Goal: Transaction & Acquisition: Purchase product/service

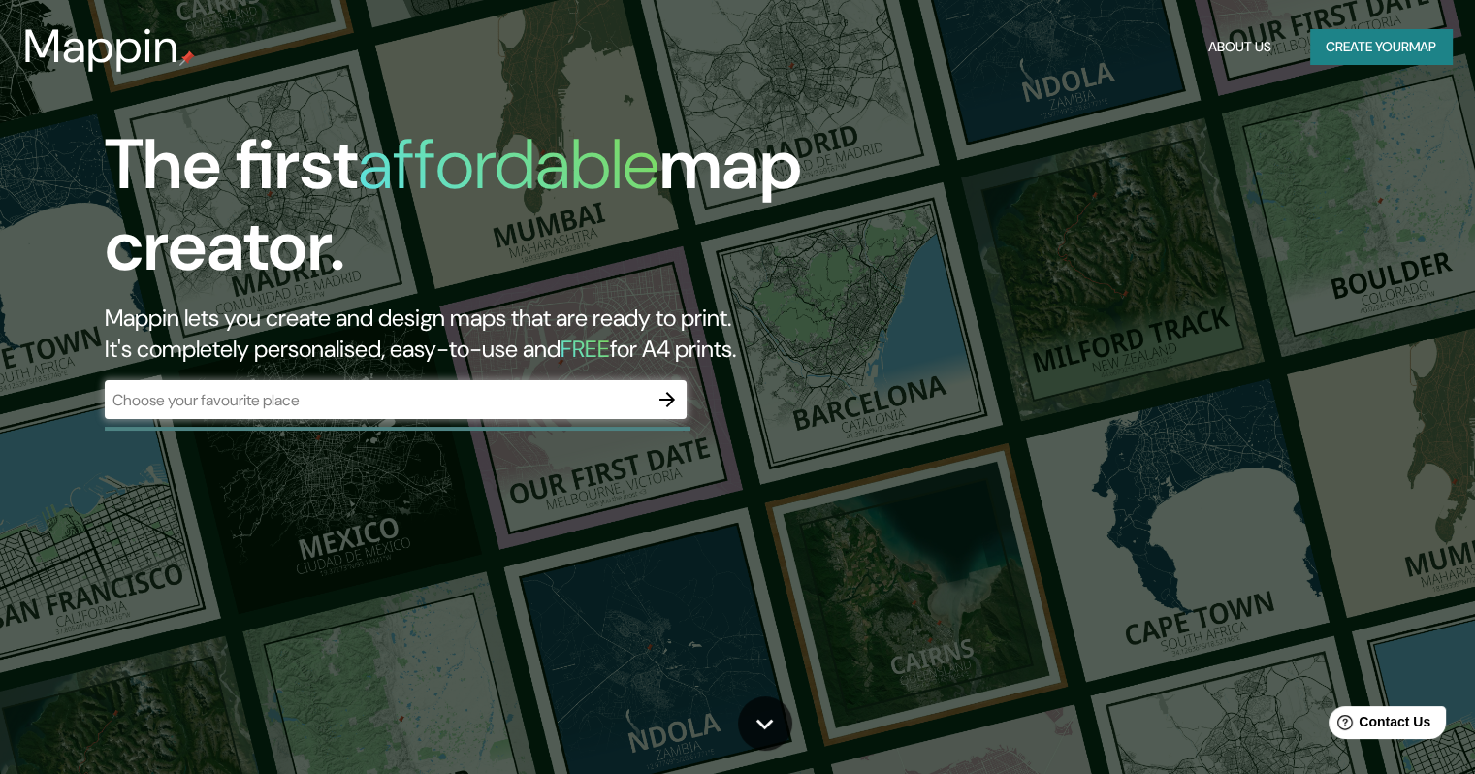
click at [296, 413] on div "​" at bounding box center [396, 399] width 582 height 39
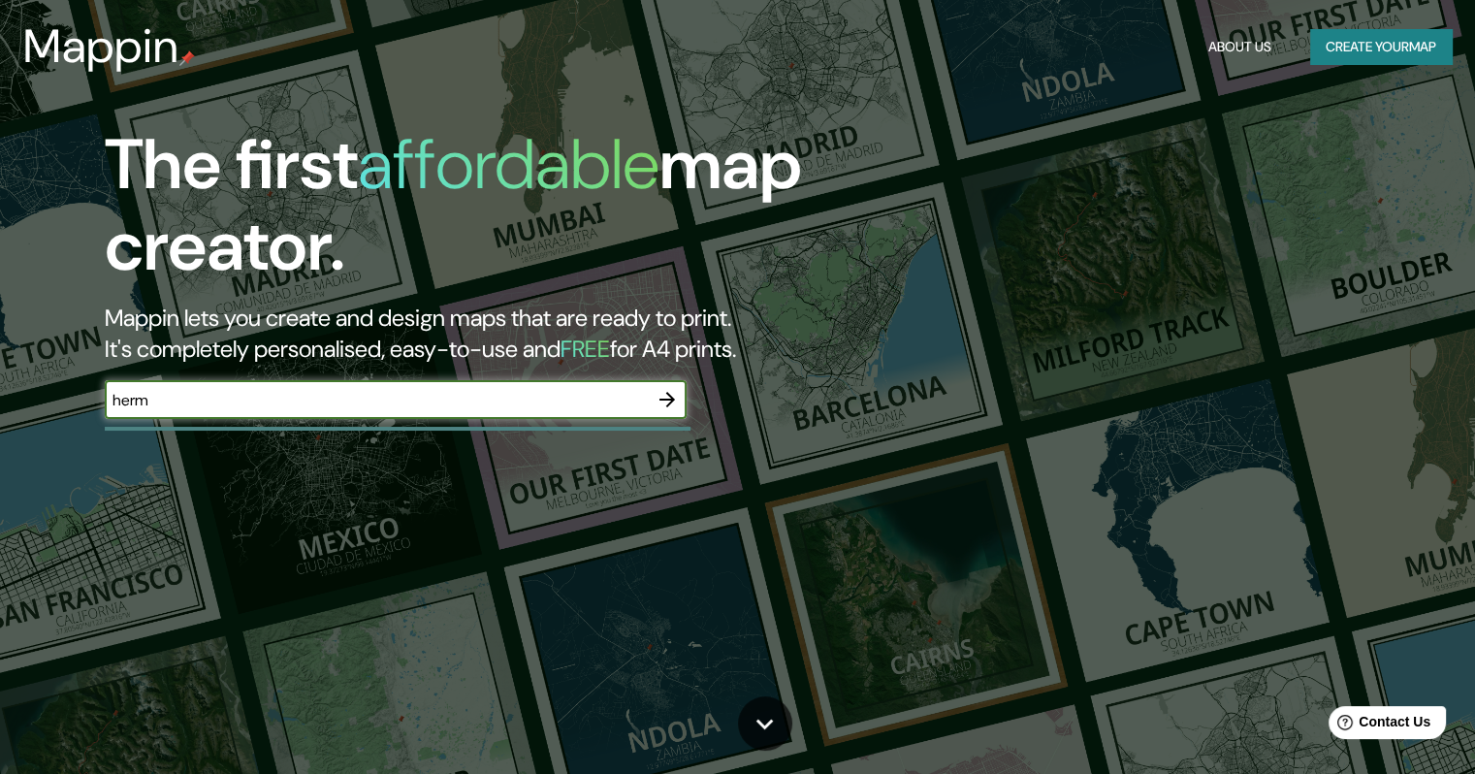
type input "hermosillo"
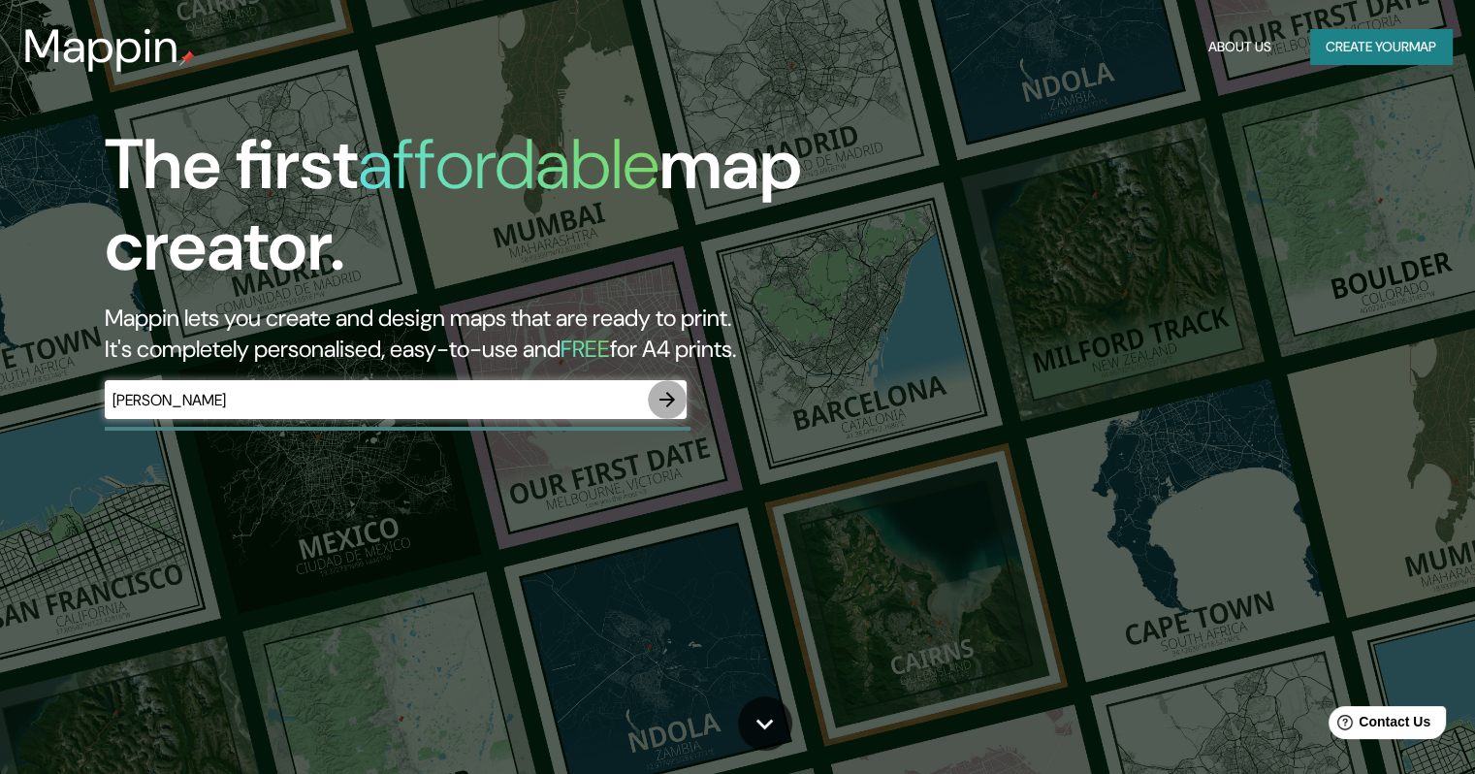
click at [652, 398] on button "button" at bounding box center [667, 399] width 39 height 39
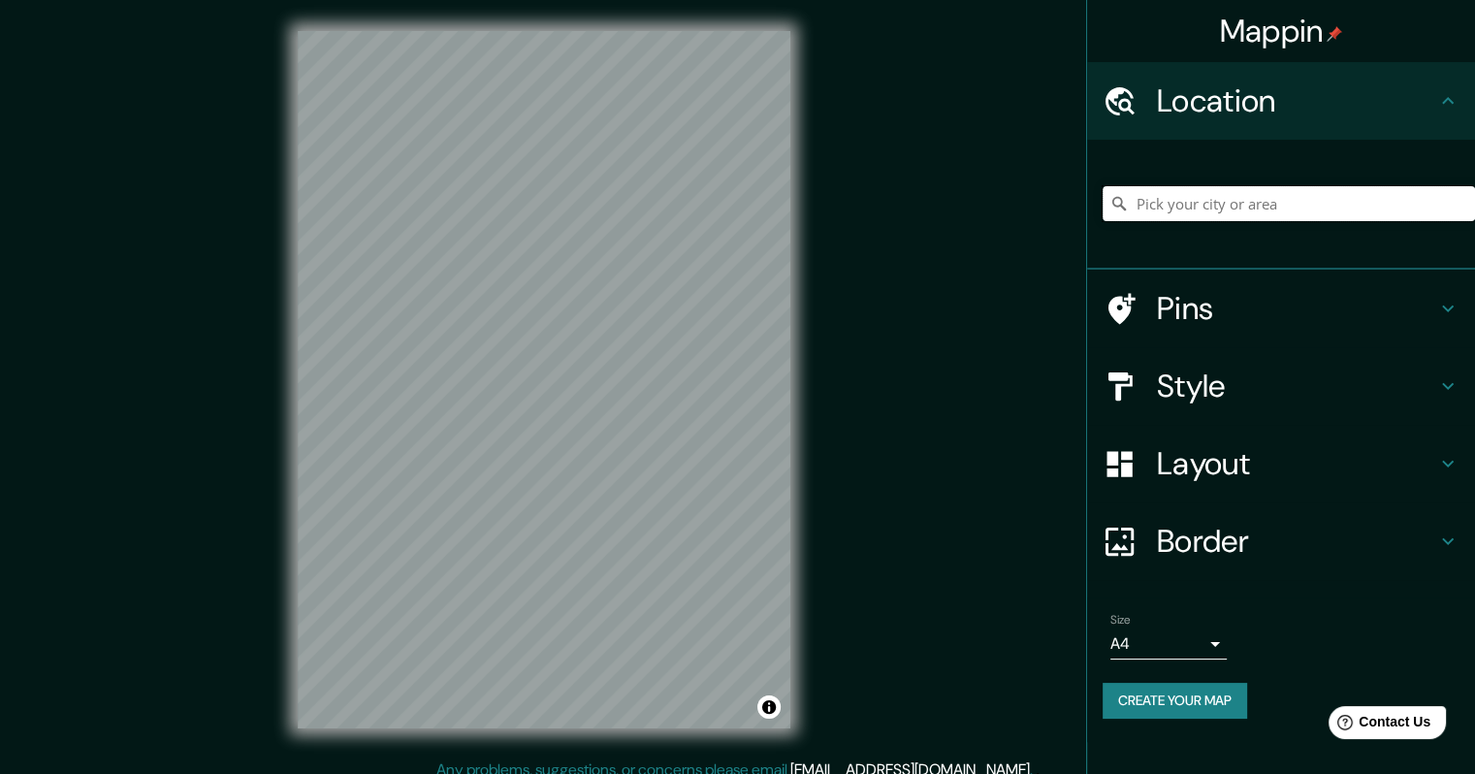
click at [1209, 193] on input "Pick your city or area" at bounding box center [1289, 203] width 372 height 35
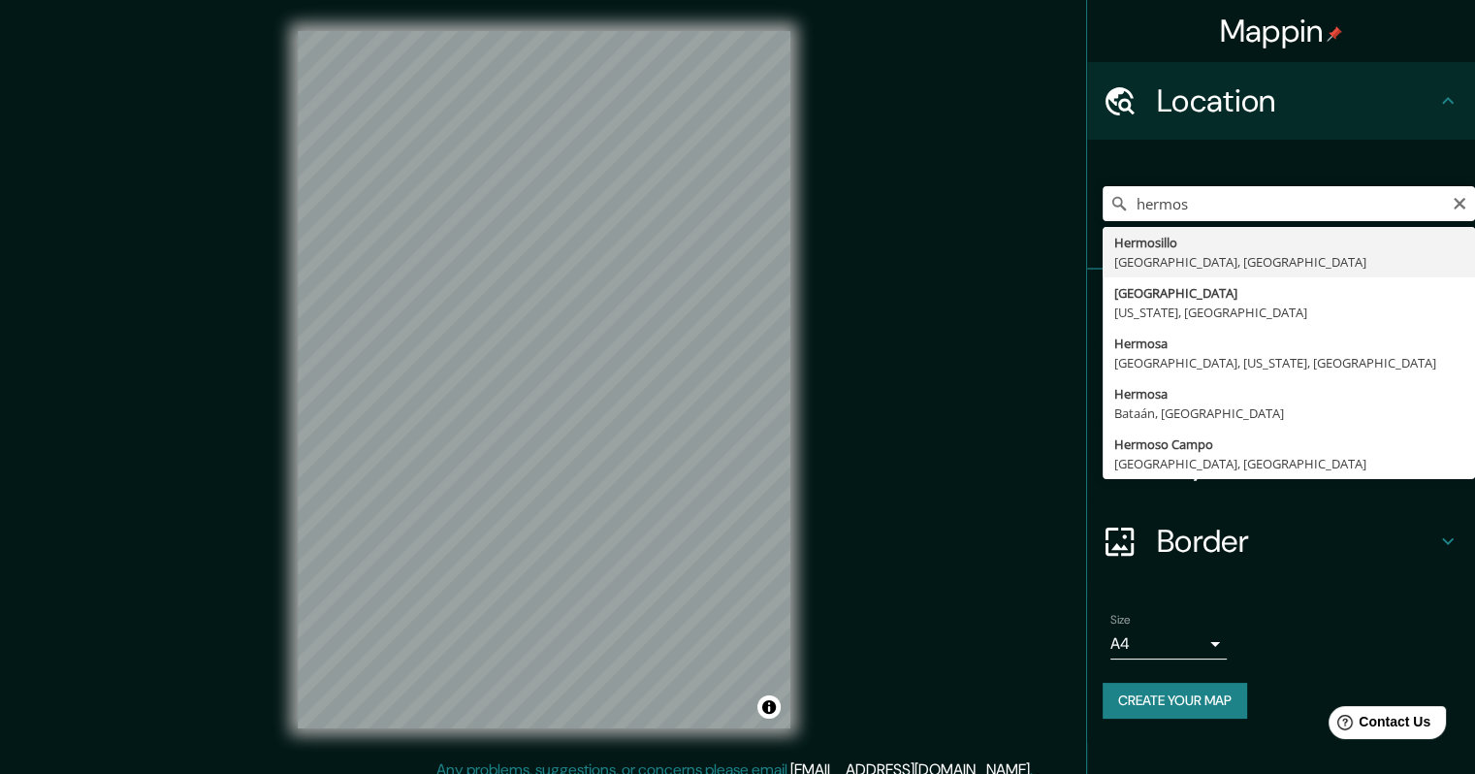
type input "[PERSON_NAME], [GEOGRAPHIC_DATA], [GEOGRAPHIC_DATA]"
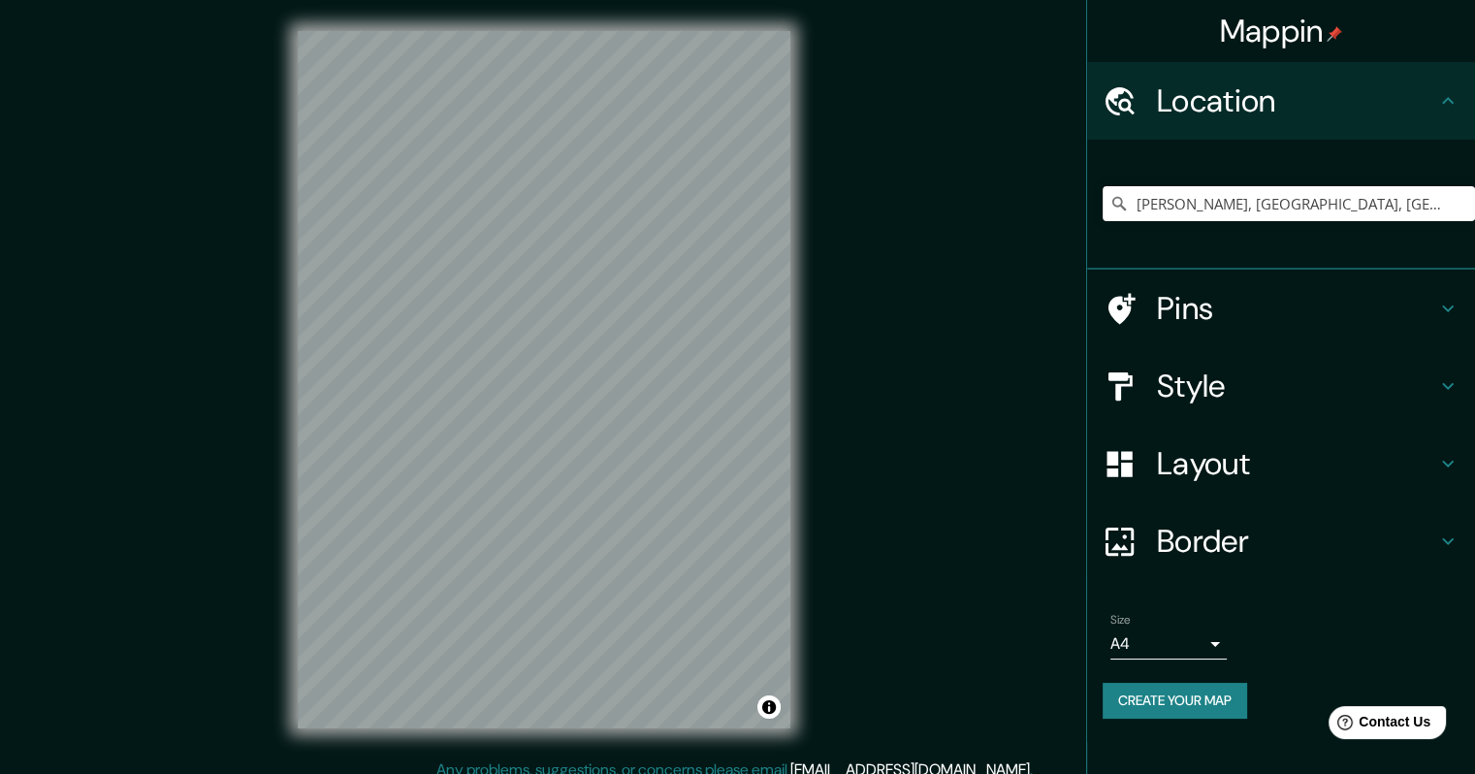
scroll to position [16, 0]
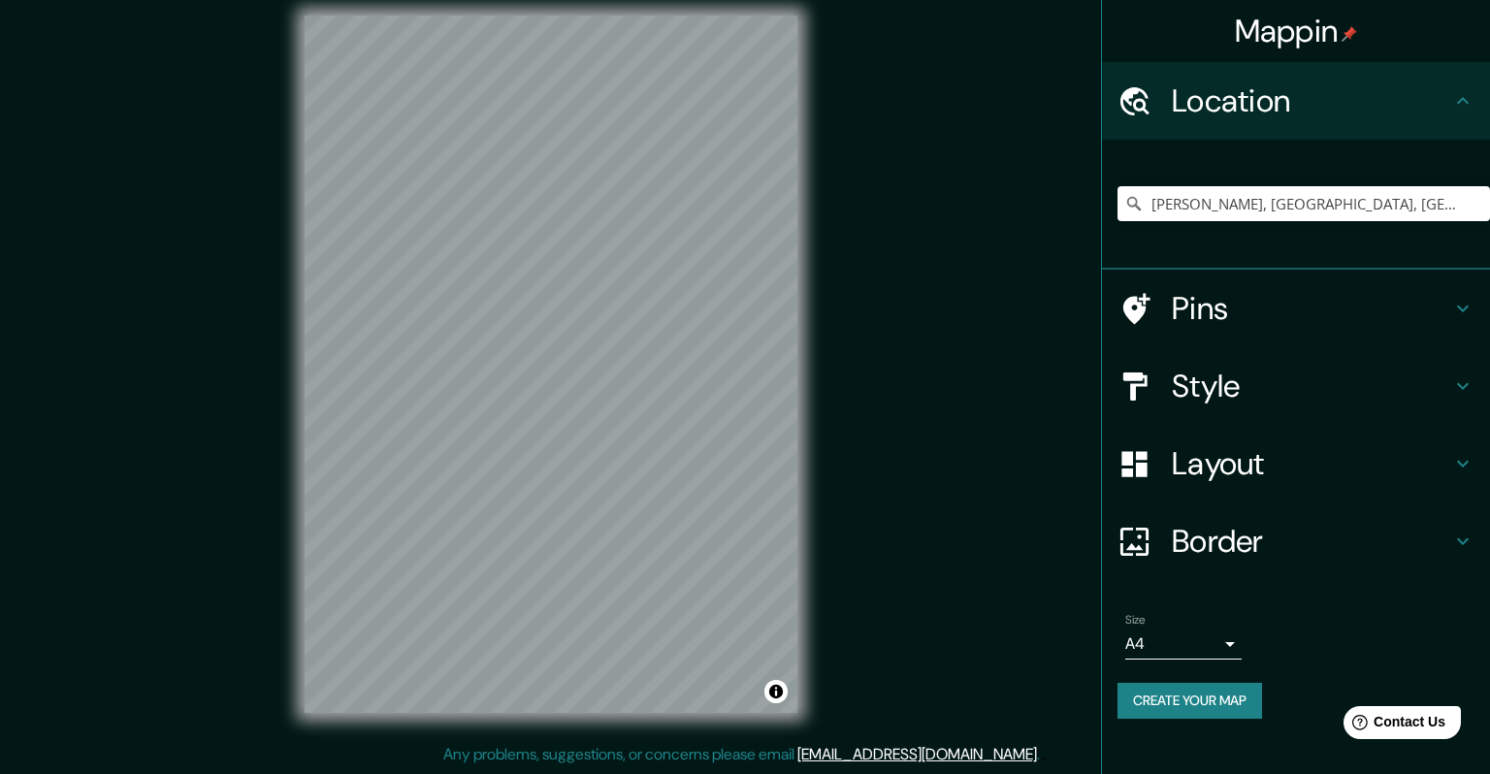
click at [1198, 650] on body "Mappin Location Hermosillo, Sonora, México Pins Style Layout Border Choose a bo…" at bounding box center [745, 371] width 1490 height 774
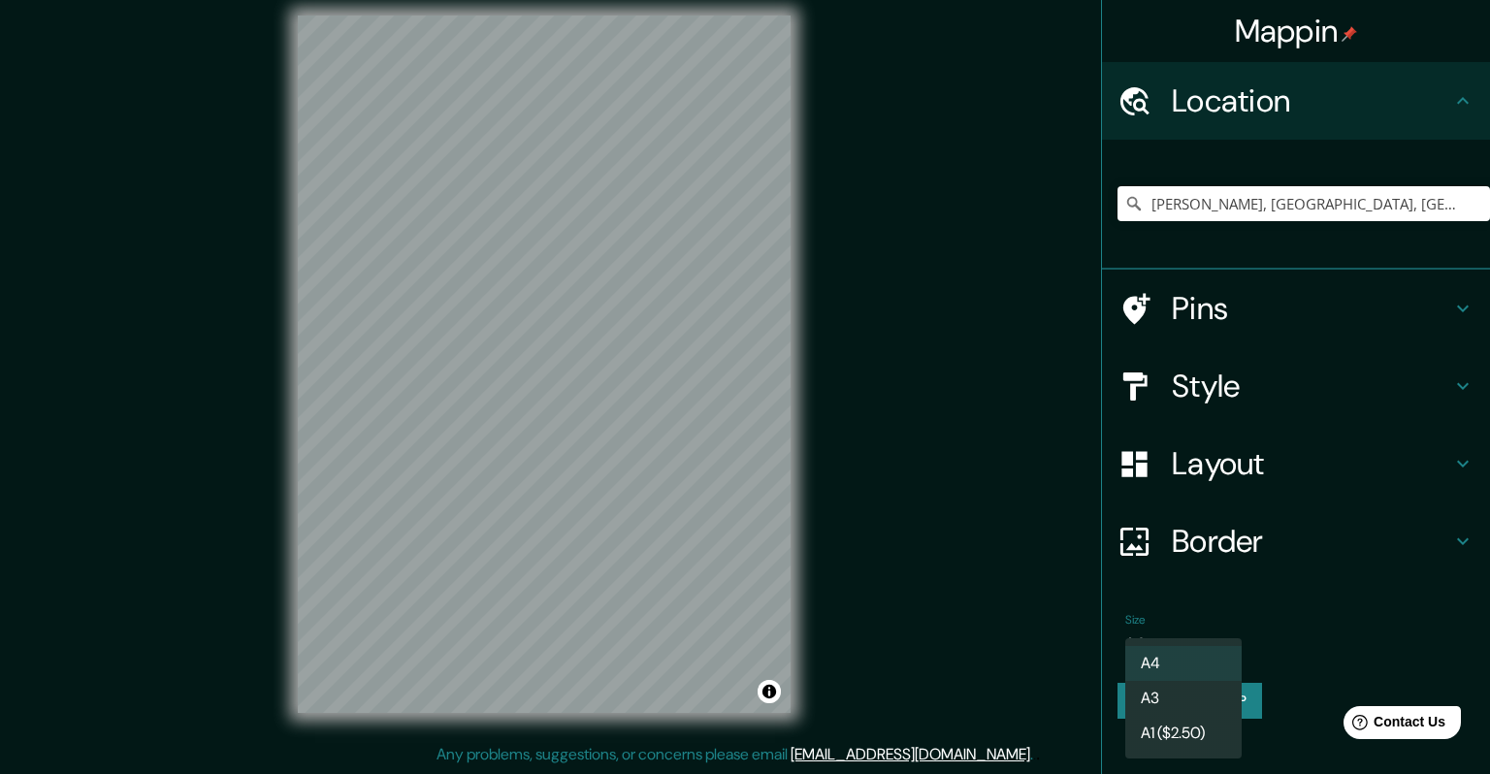
click at [1193, 695] on li "A3" at bounding box center [1183, 698] width 116 height 35
type input "a4"
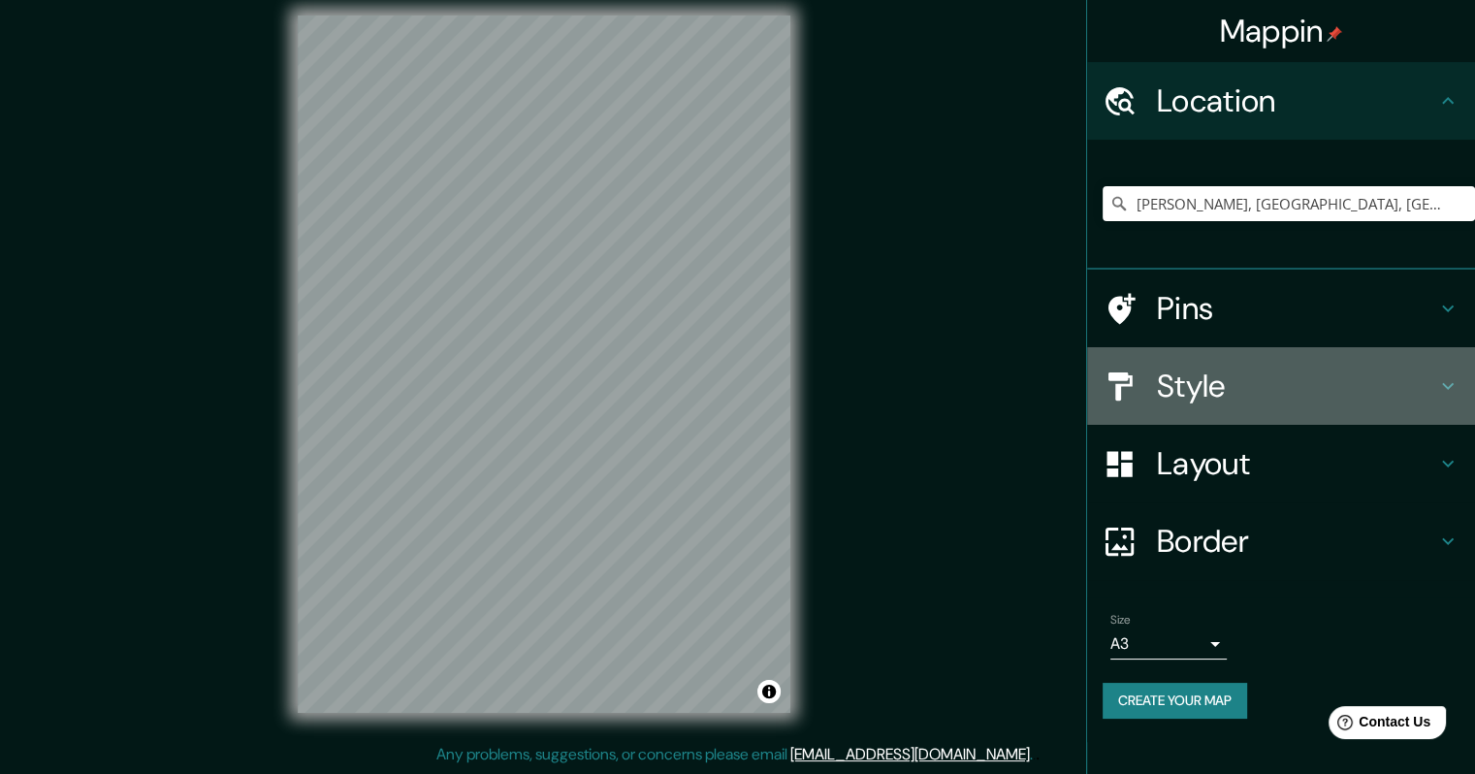
click at [1218, 423] on div "Style" at bounding box center [1281, 386] width 388 height 78
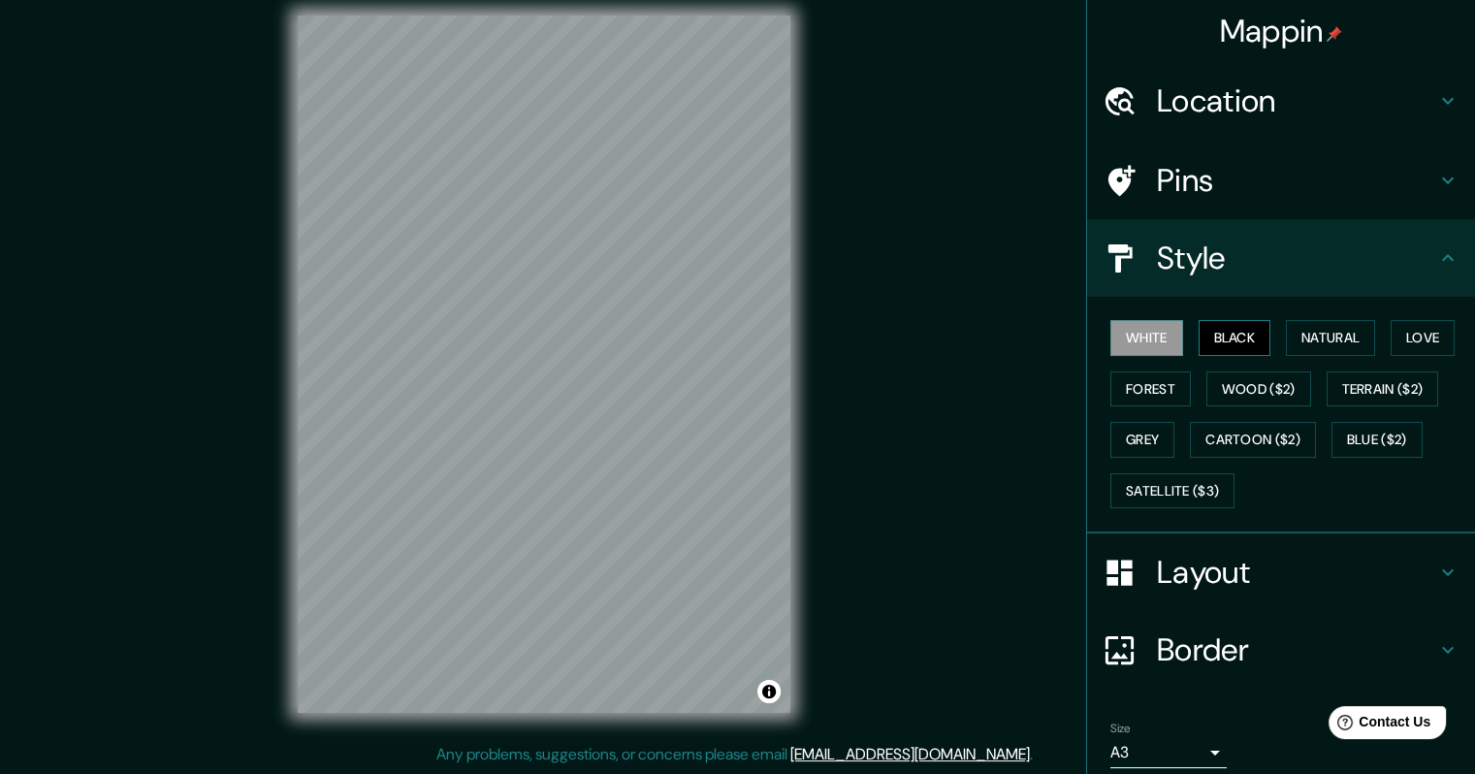
click at [1199, 334] on button "Black" at bounding box center [1235, 338] width 73 height 36
click at [1166, 336] on button "White" at bounding box center [1147, 338] width 73 height 36
click at [1328, 334] on button "Natural" at bounding box center [1330, 338] width 89 height 36
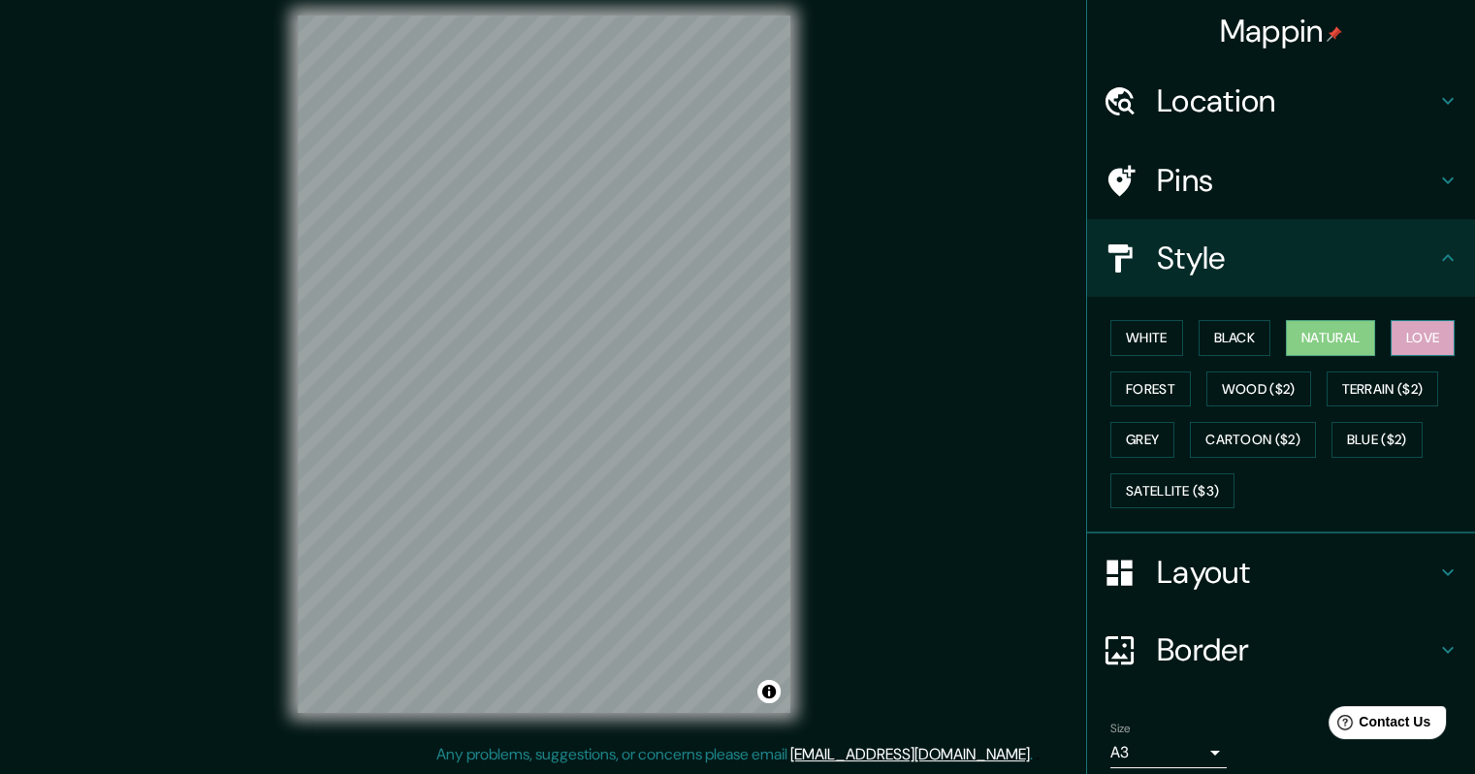
click at [1393, 332] on button "Love" at bounding box center [1423, 338] width 64 height 36
click at [1350, 334] on button "Natural" at bounding box center [1330, 338] width 89 height 36
click at [1122, 392] on button "Forest" at bounding box center [1151, 390] width 81 height 36
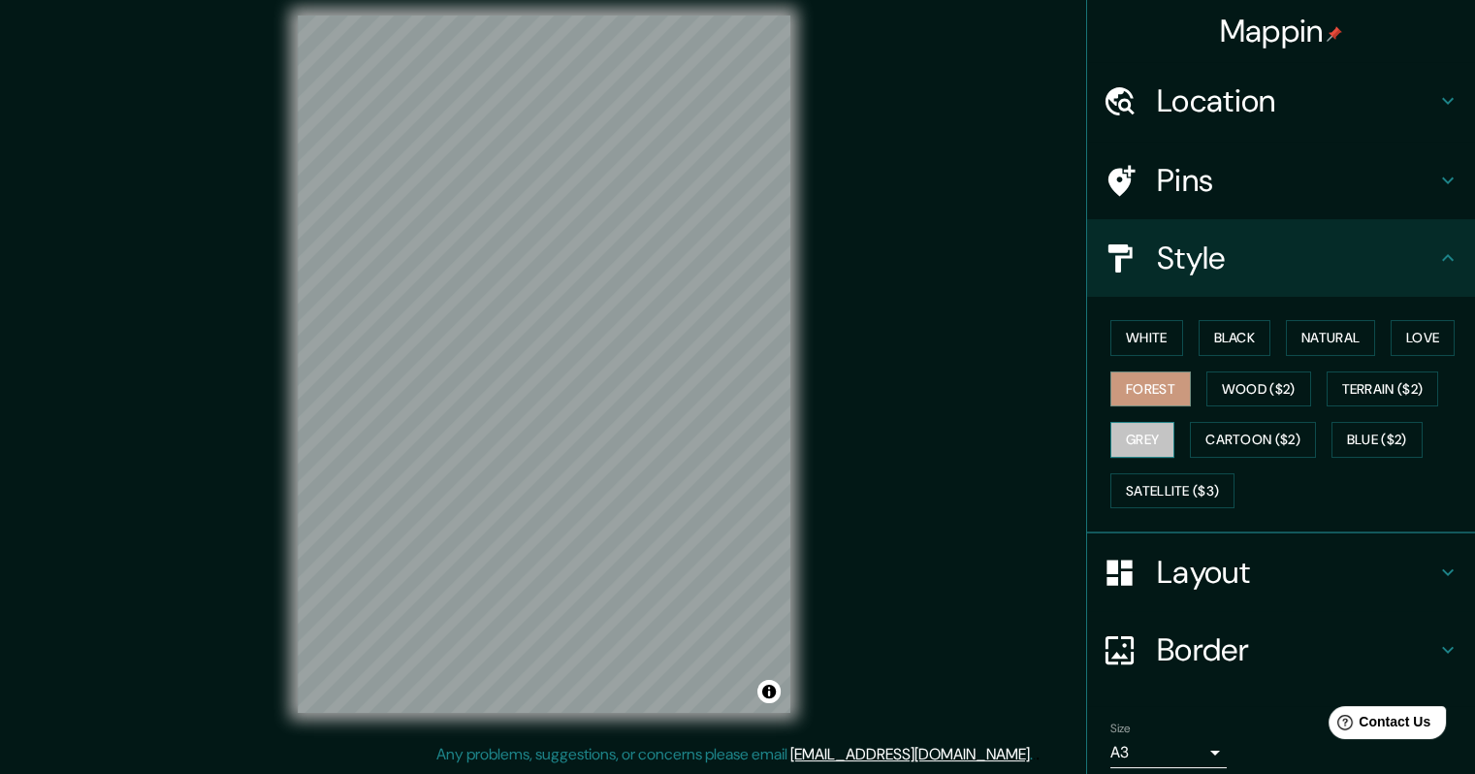
click at [1122, 430] on button "Grey" at bounding box center [1143, 440] width 64 height 36
click at [1314, 346] on button "Natural" at bounding box center [1330, 338] width 89 height 36
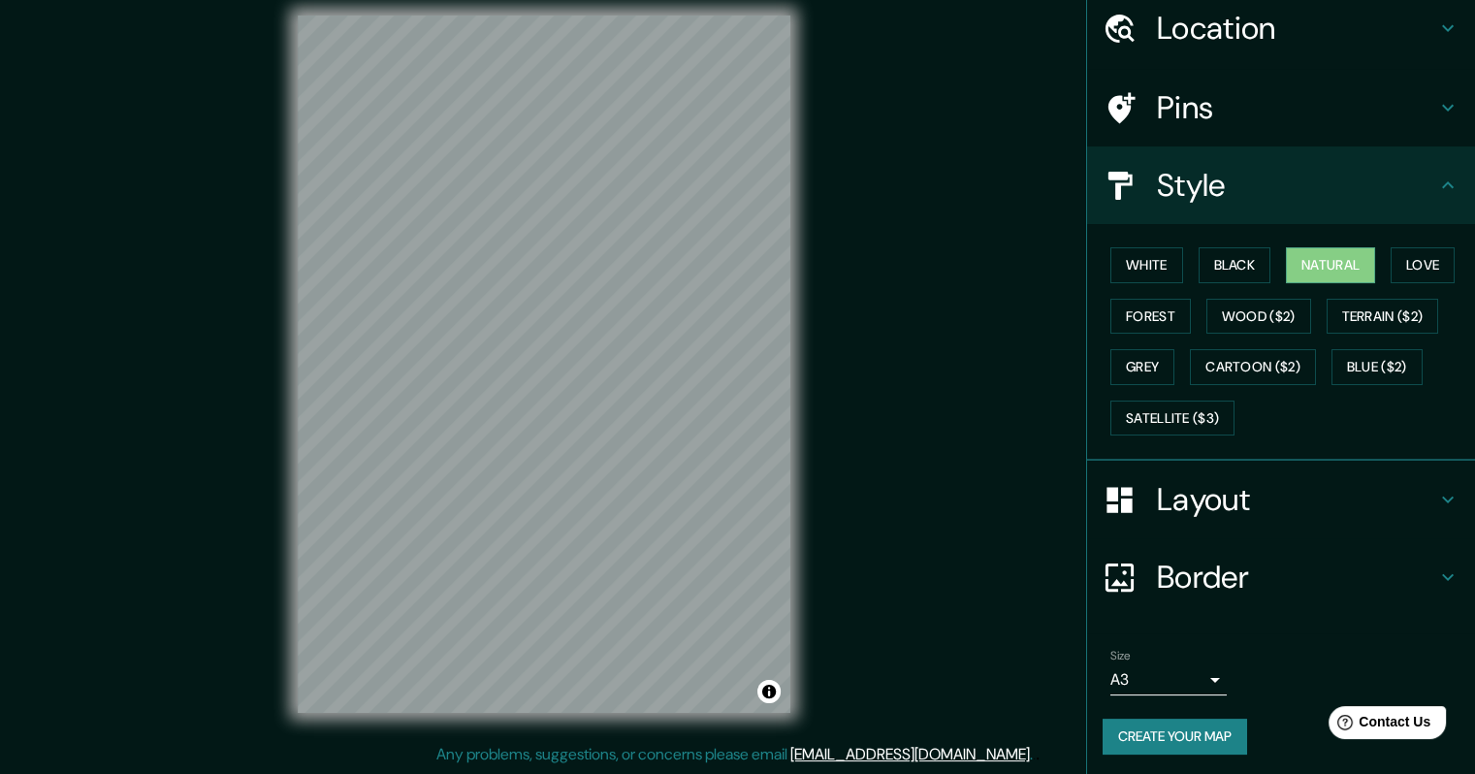
click at [1237, 570] on h4 "Border" at bounding box center [1296, 577] width 279 height 39
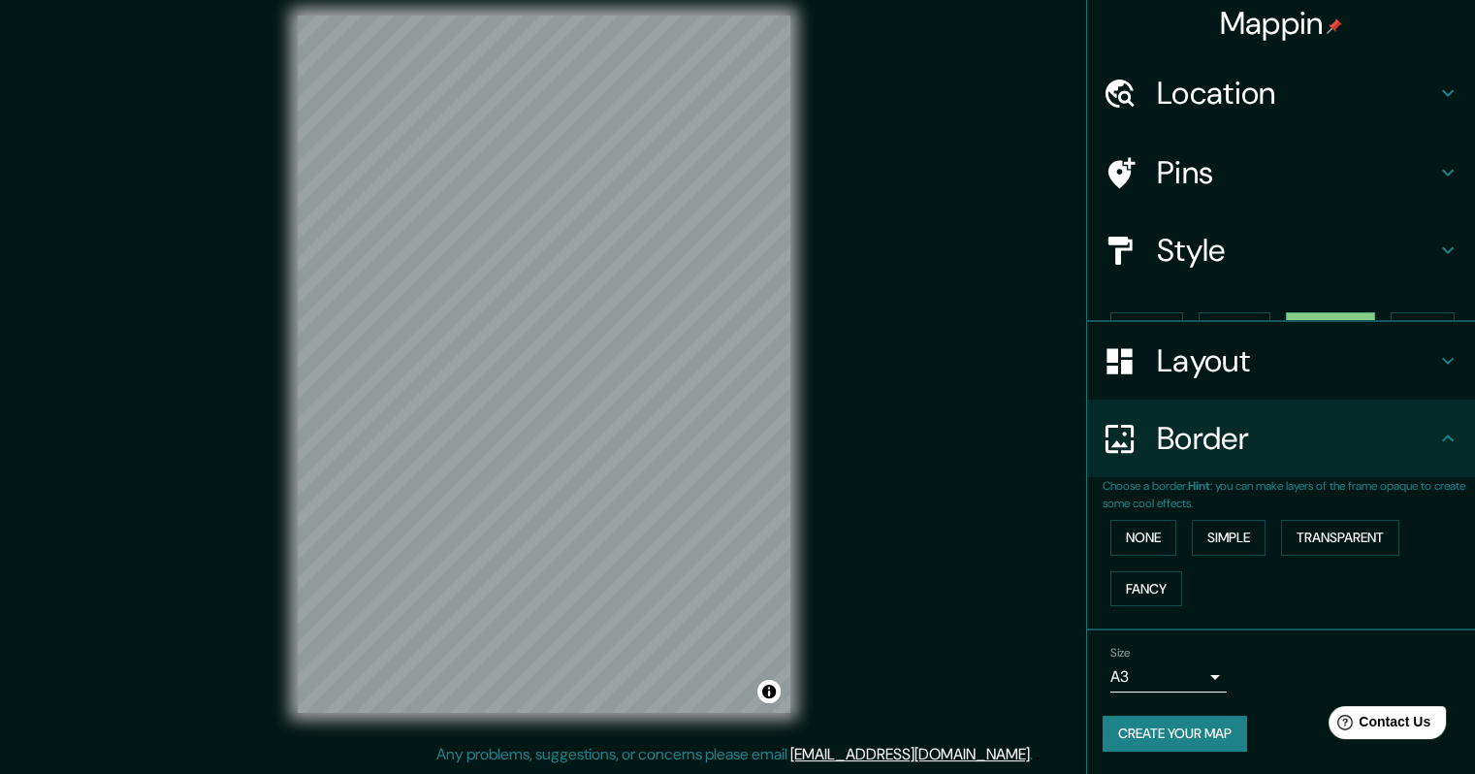
scroll to position [0, 0]
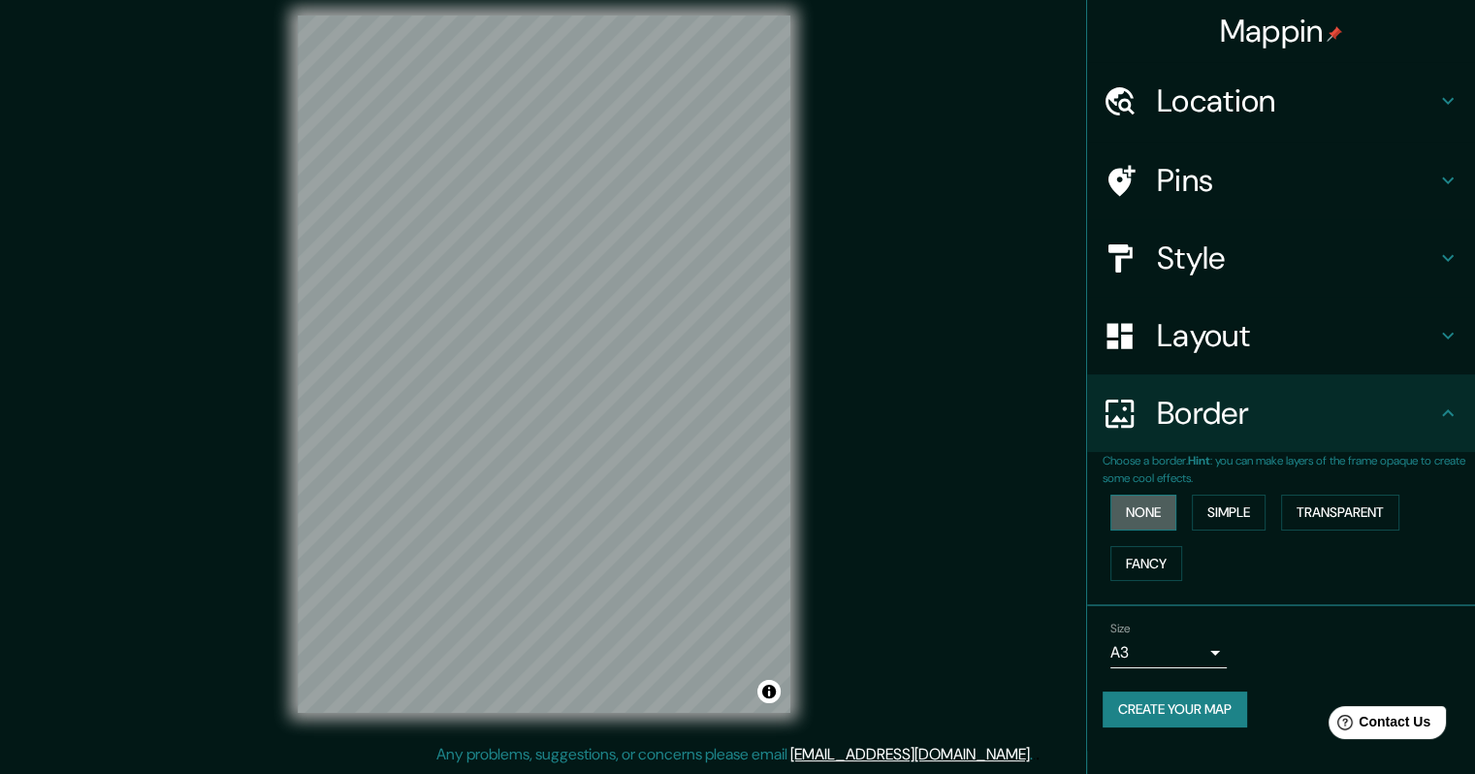
click at [1150, 513] on button "None" at bounding box center [1144, 513] width 66 height 36
click at [1214, 514] on button "Simple" at bounding box center [1229, 513] width 74 height 36
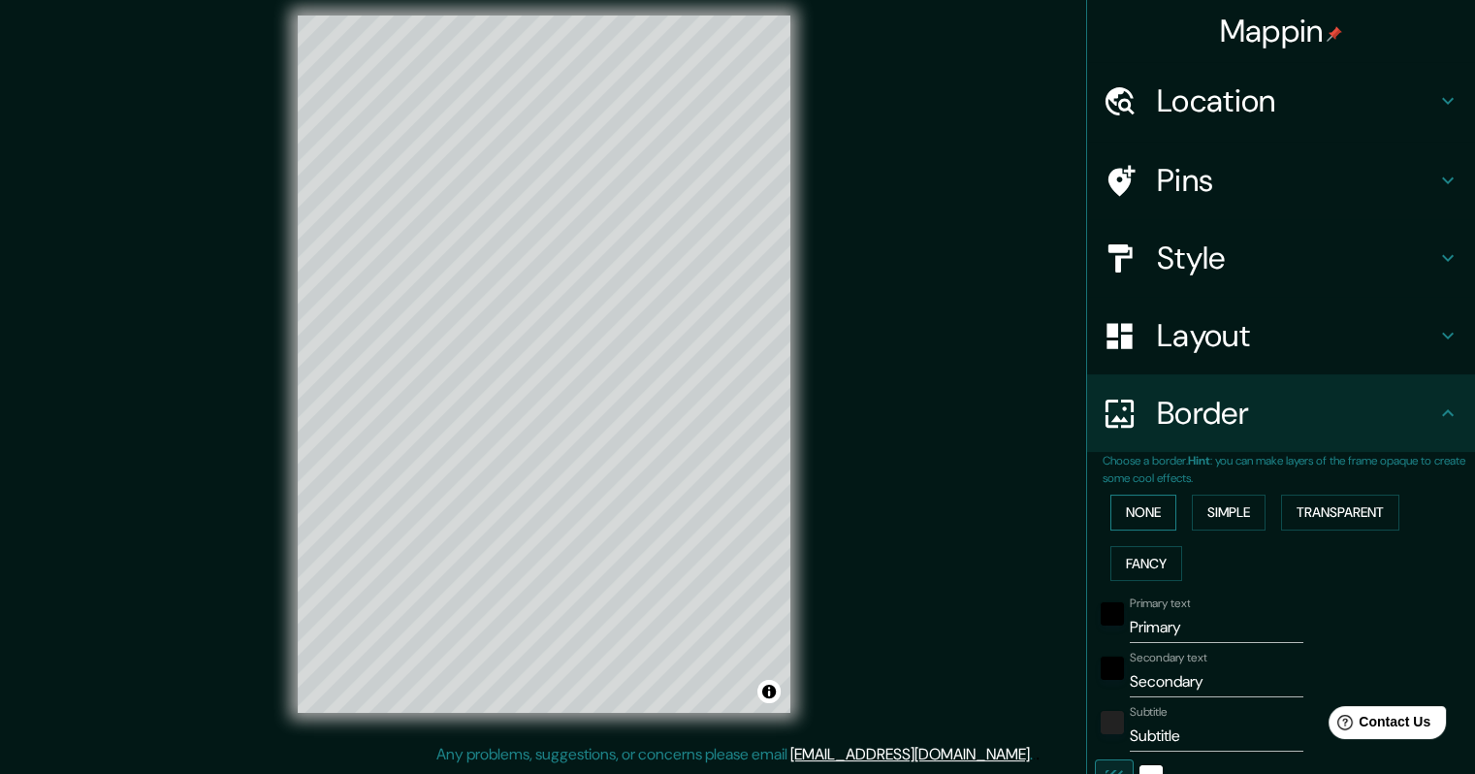
click at [1153, 517] on button "None" at bounding box center [1144, 513] width 66 height 36
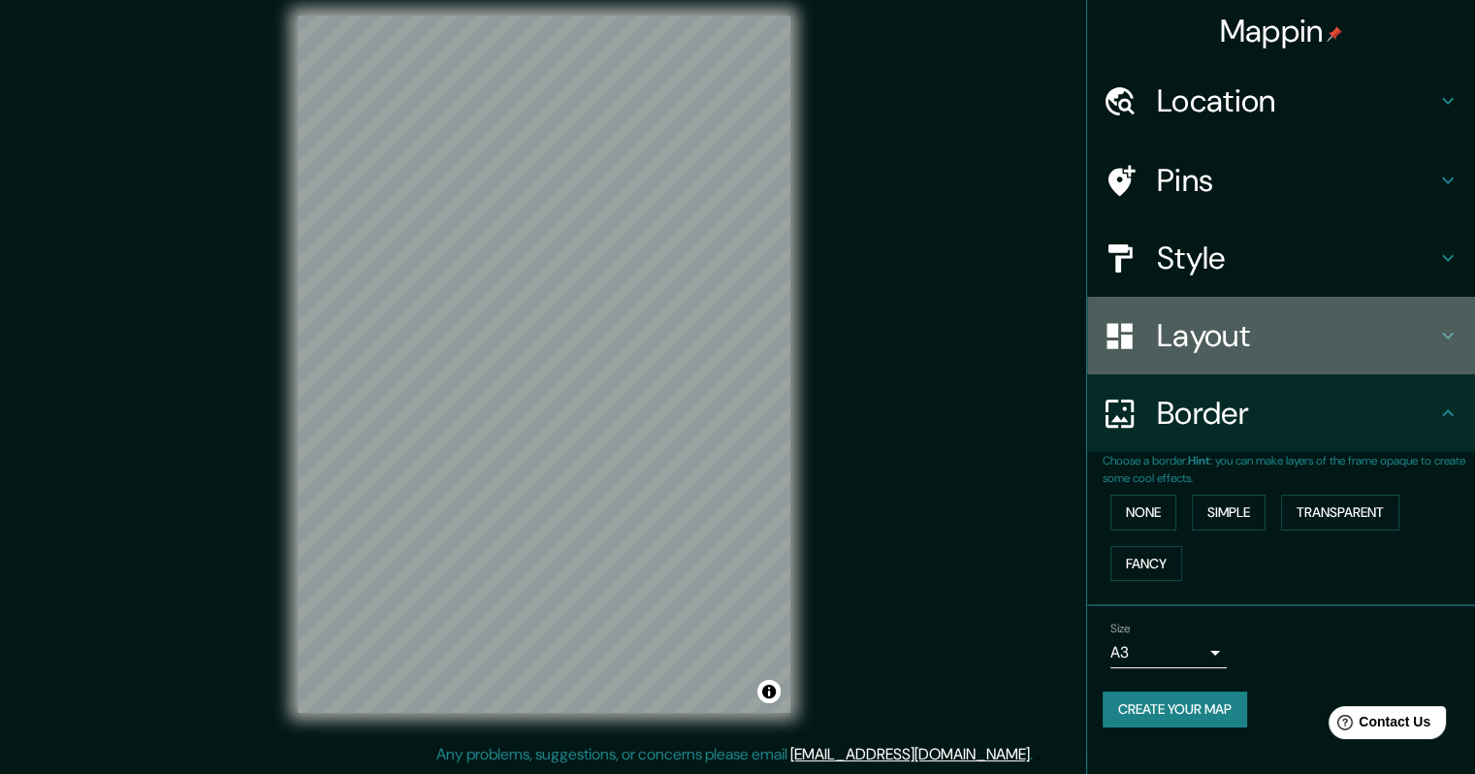
click at [1222, 348] on h4 "Layout" at bounding box center [1296, 335] width 279 height 39
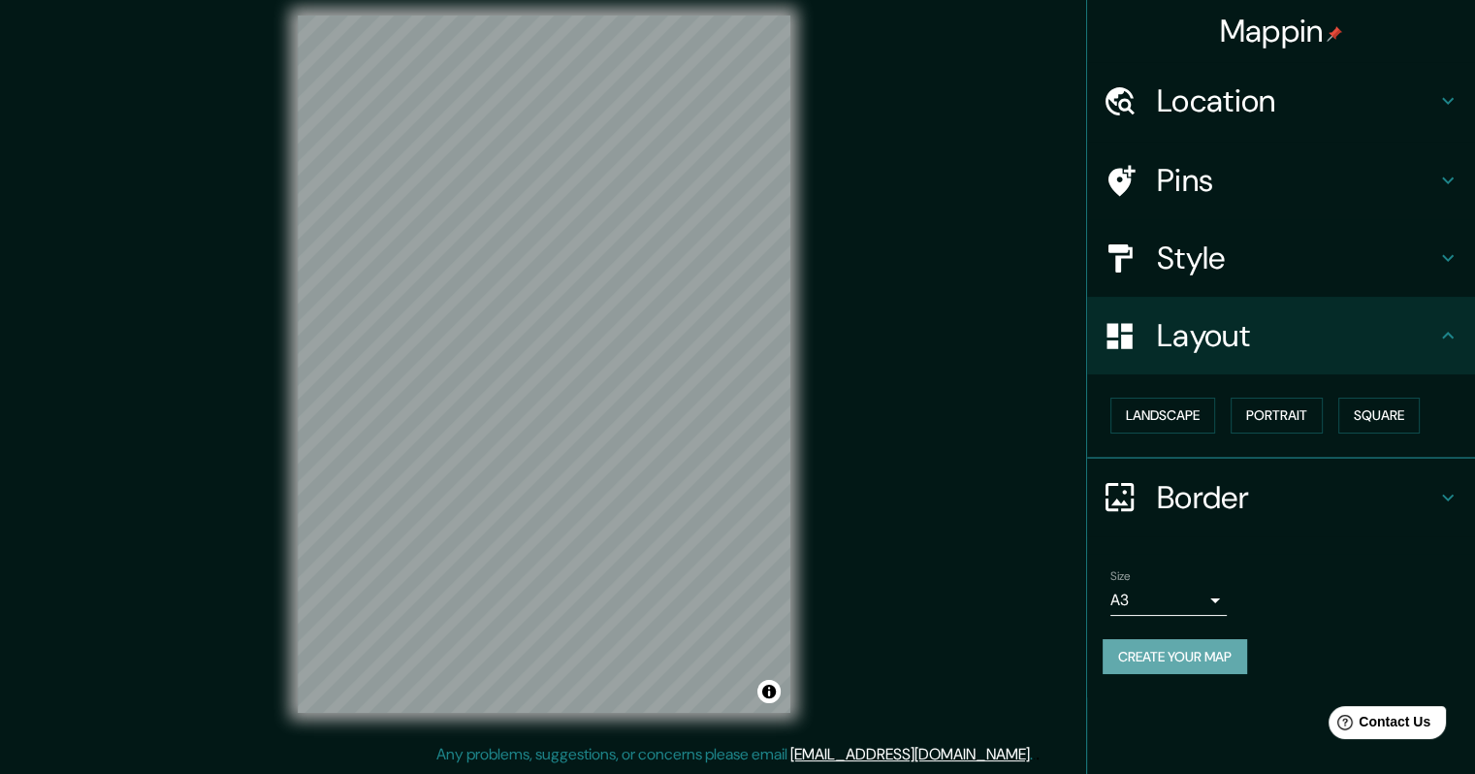
click at [1207, 641] on button "Create your map" at bounding box center [1175, 657] width 145 height 36
click at [1185, 660] on button "Create your map" at bounding box center [1175, 657] width 145 height 36
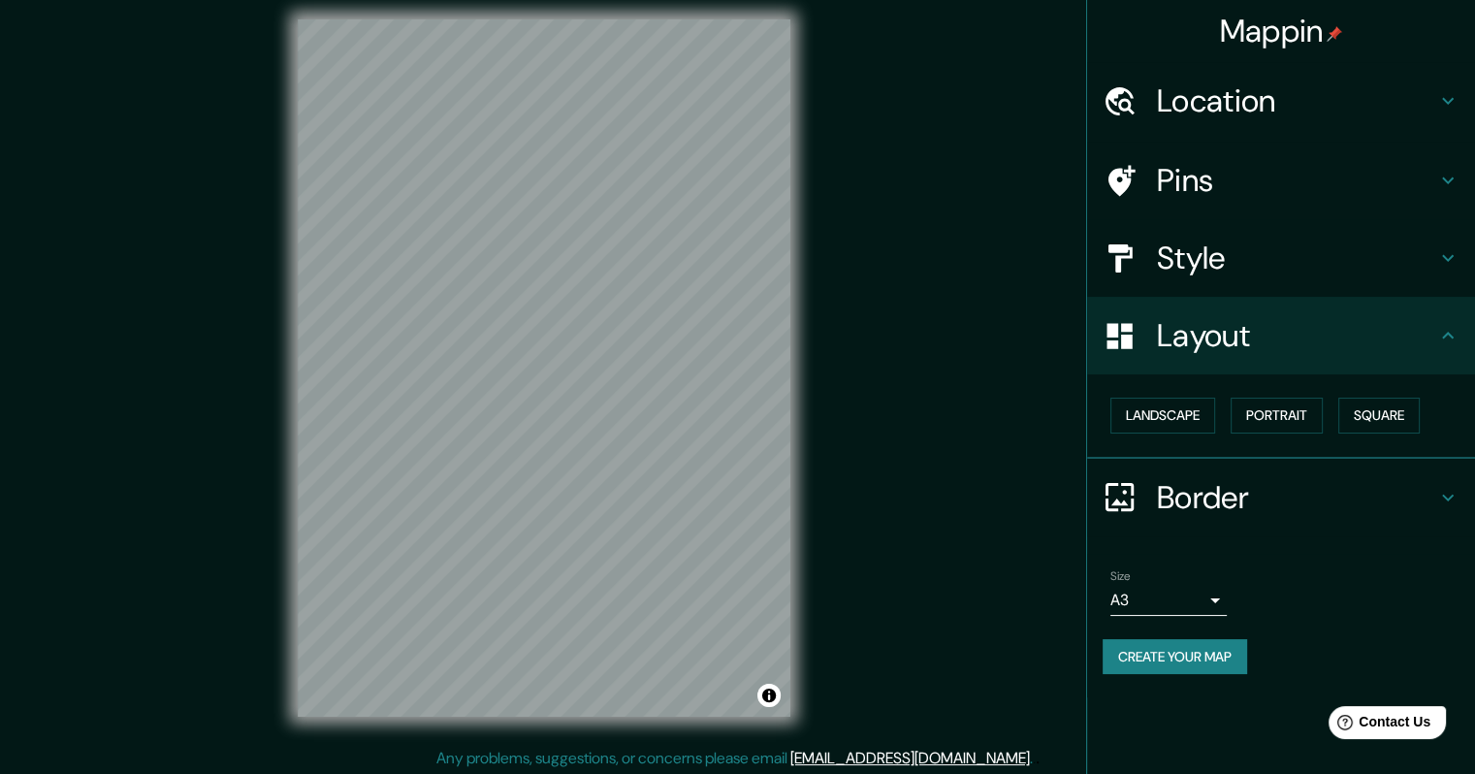
scroll to position [16, 0]
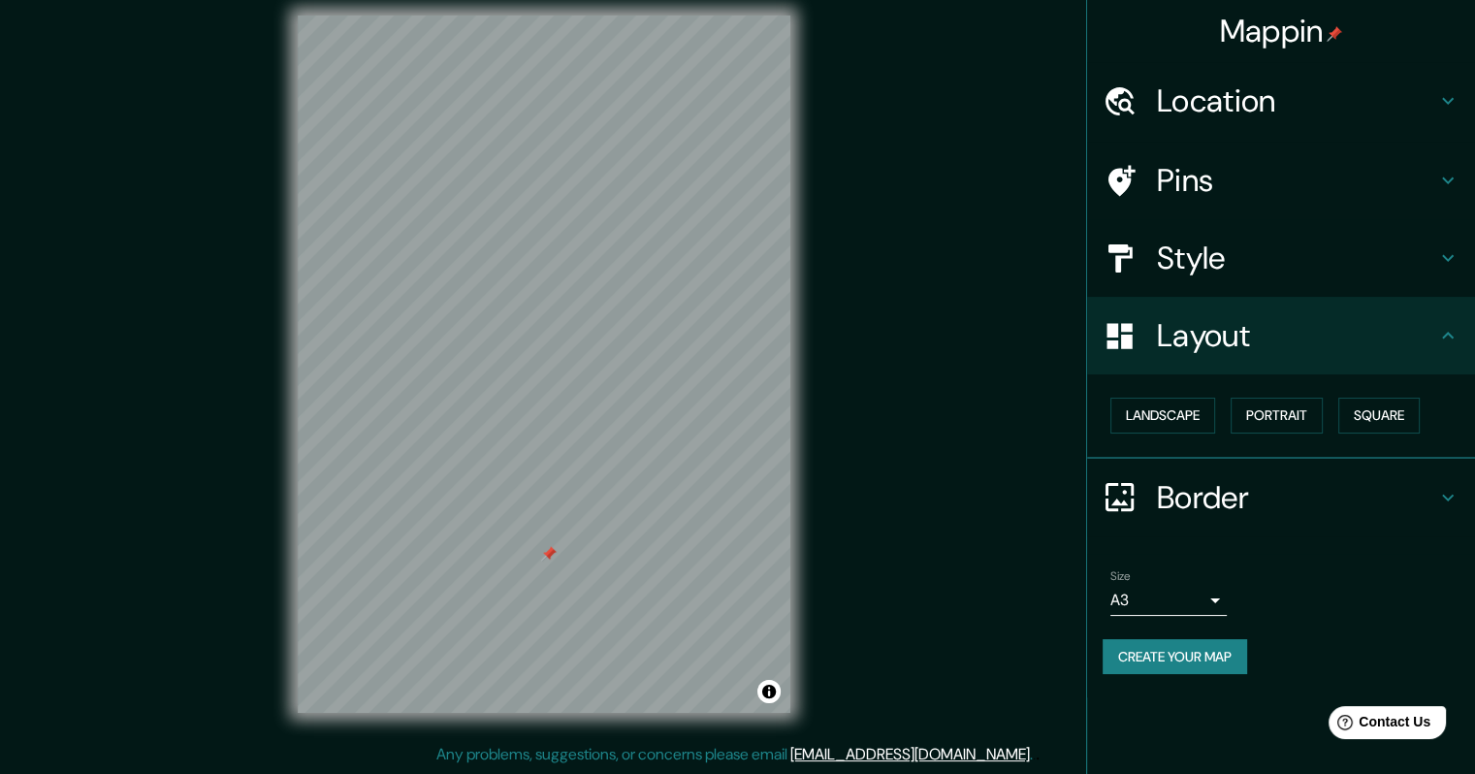
click at [549, 553] on div at bounding box center [549, 554] width 16 height 16
click at [1170, 663] on button "Create your map" at bounding box center [1175, 657] width 145 height 36
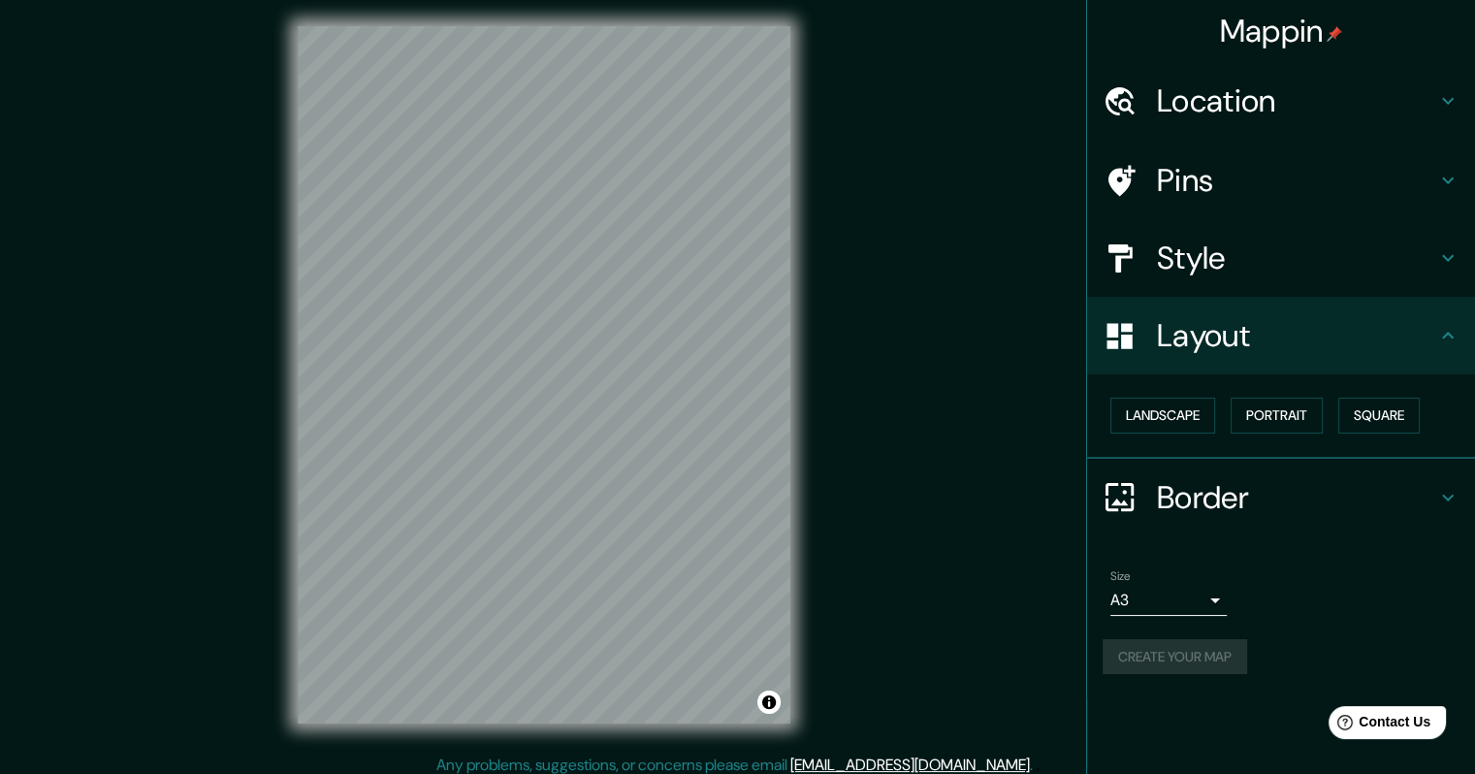
scroll to position [0, 0]
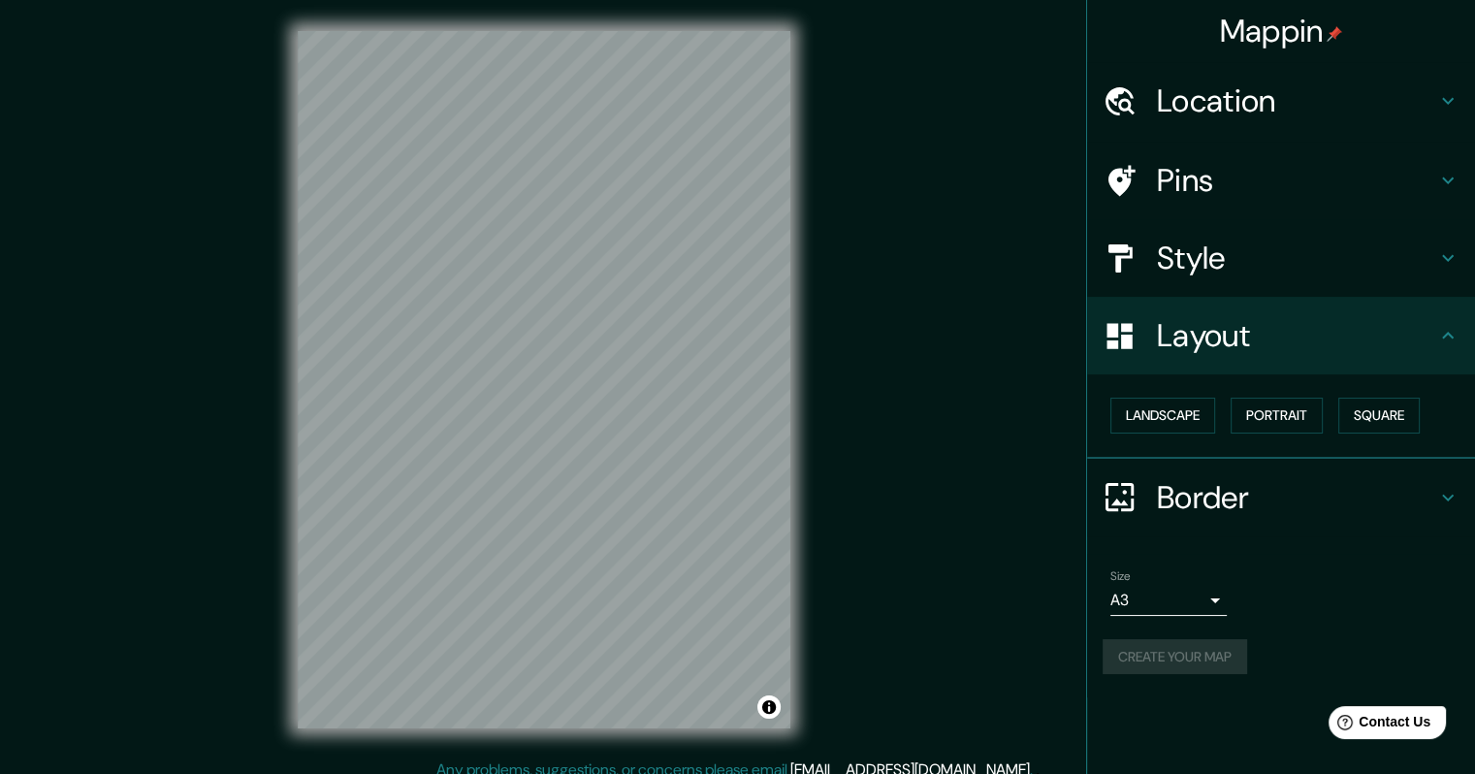
click at [1289, 485] on h4 "Border" at bounding box center [1296, 497] width 279 height 39
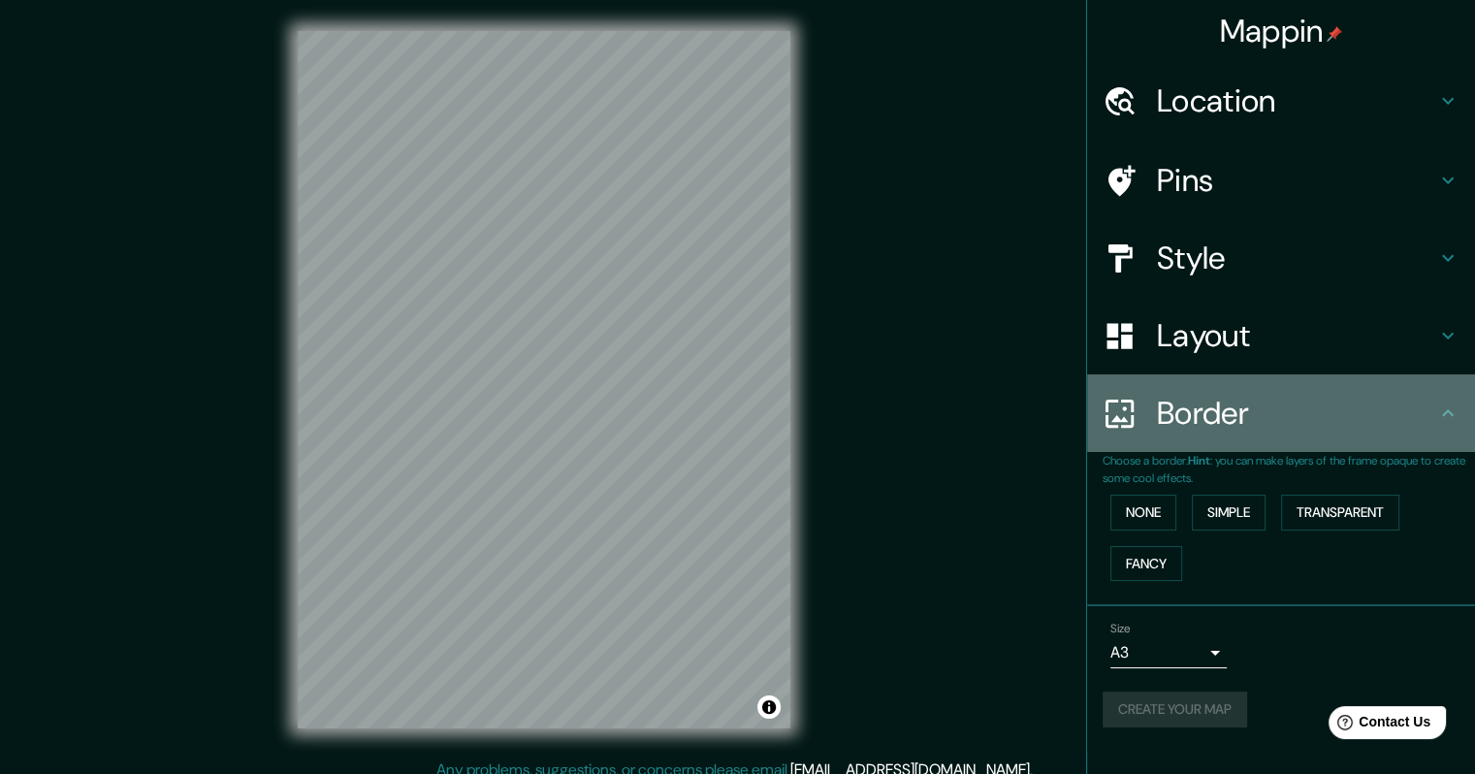
click at [1276, 434] on div "Border" at bounding box center [1281, 413] width 388 height 78
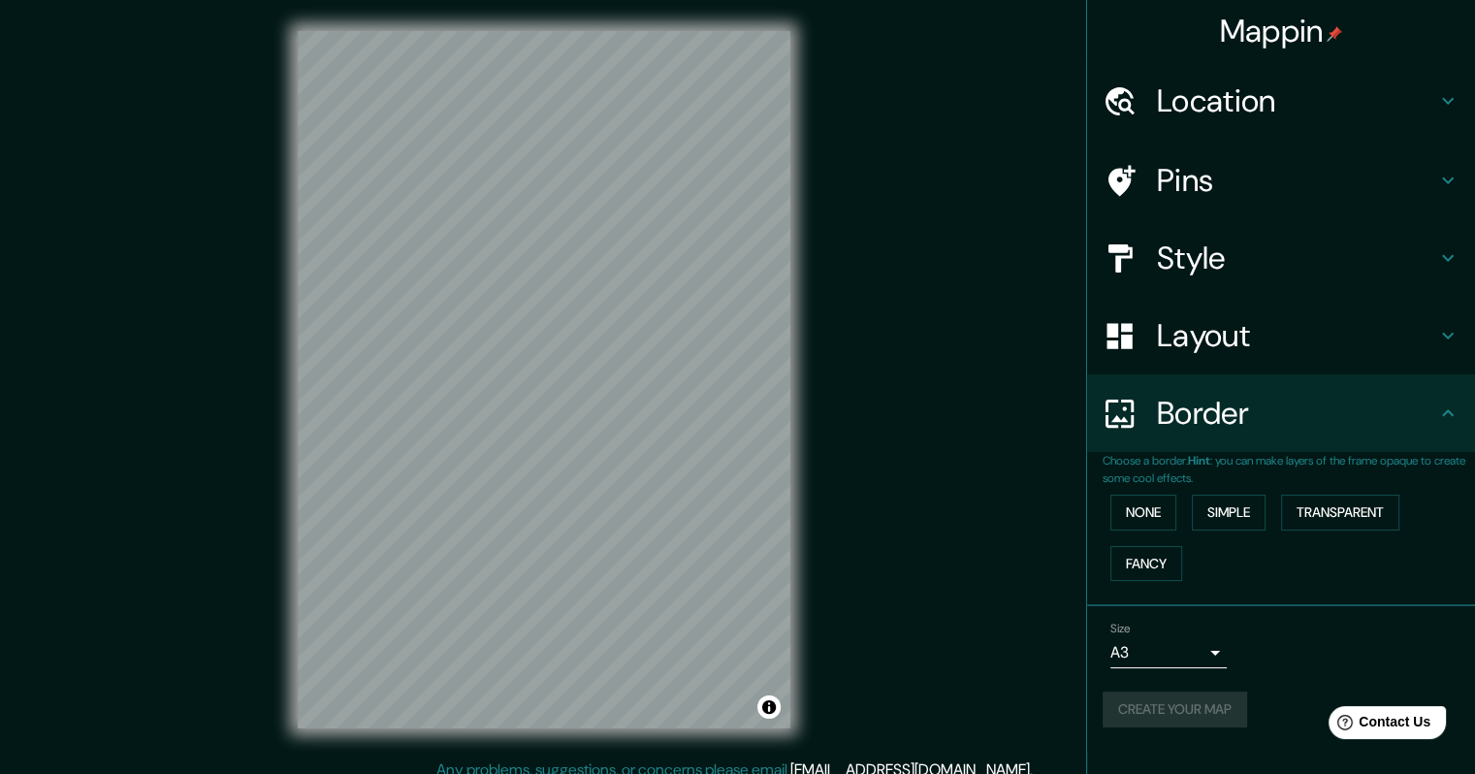
click at [1451, 427] on div "Border" at bounding box center [1281, 413] width 388 height 78
click at [1448, 415] on icon at bounding box center [1448, 413] width 23 height 23
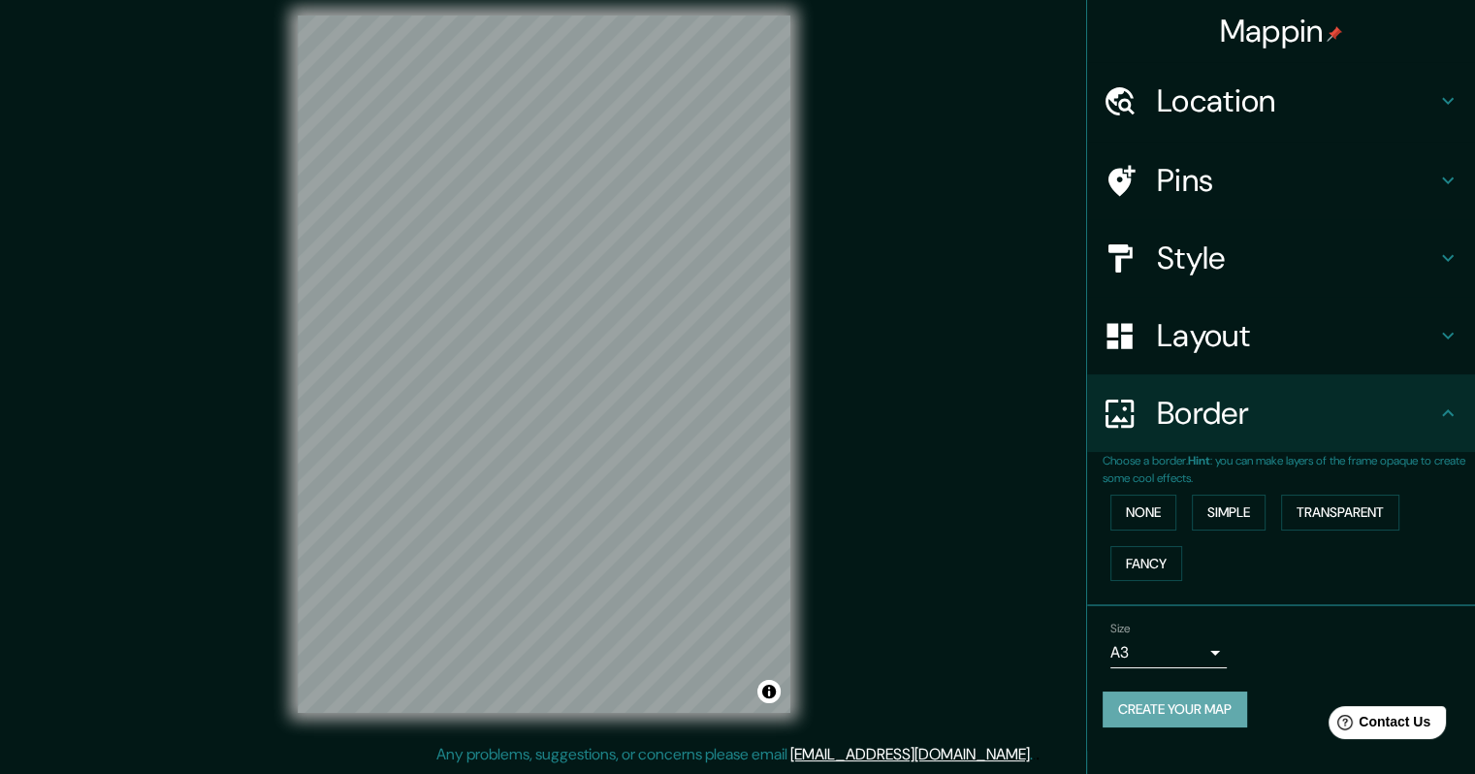
click at [1233, 720] on button "Create your map" at bounding box center [1175, 710] width 145 height 36
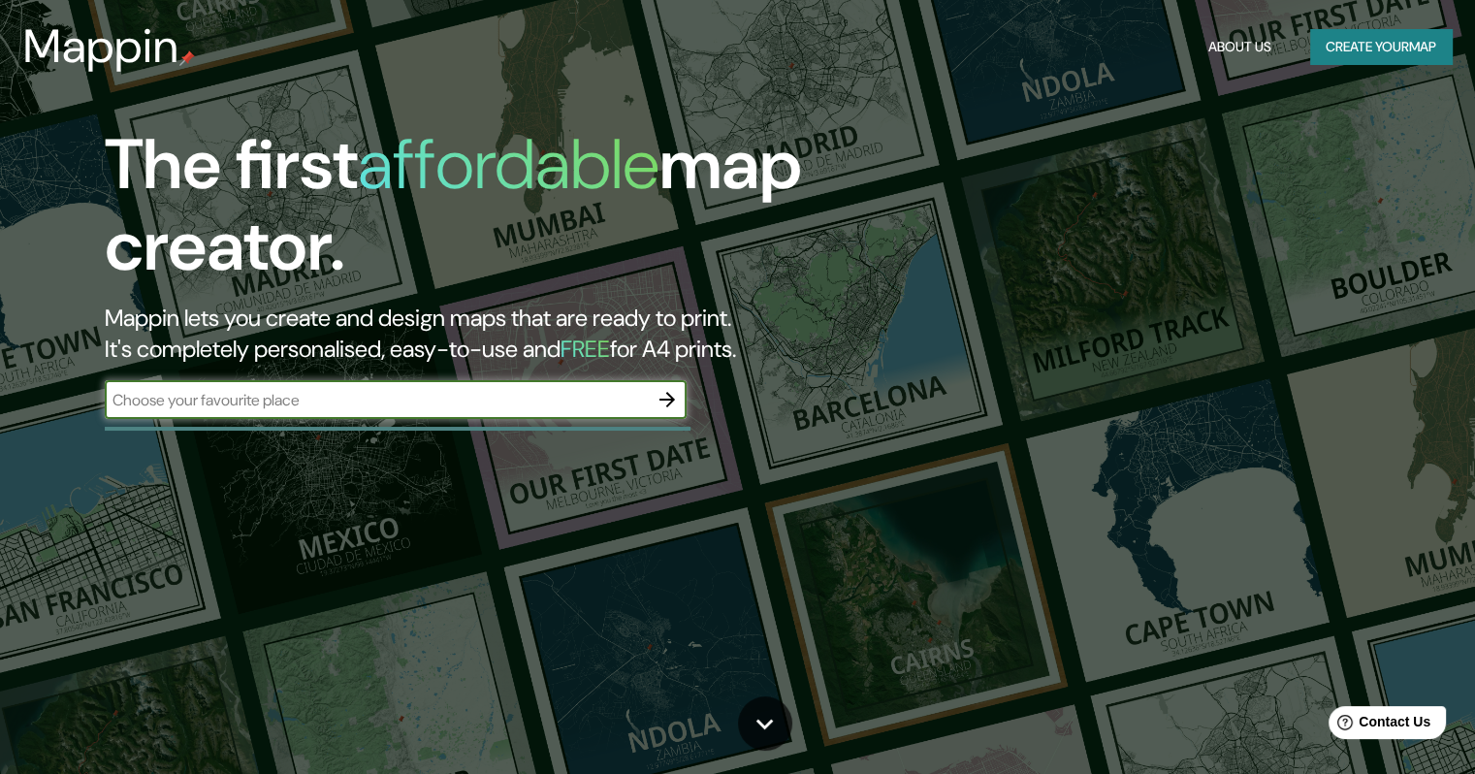
click at [469, 422] on div "​" at bounding box center [396, 401] width 582 height 43
click at [477, 408] on input "text" at bounding box center [376, 400] width 543 height 22
type input "d"
click at [660, 383] on button "button" at bounding box center [667, 399] width 39 height 39
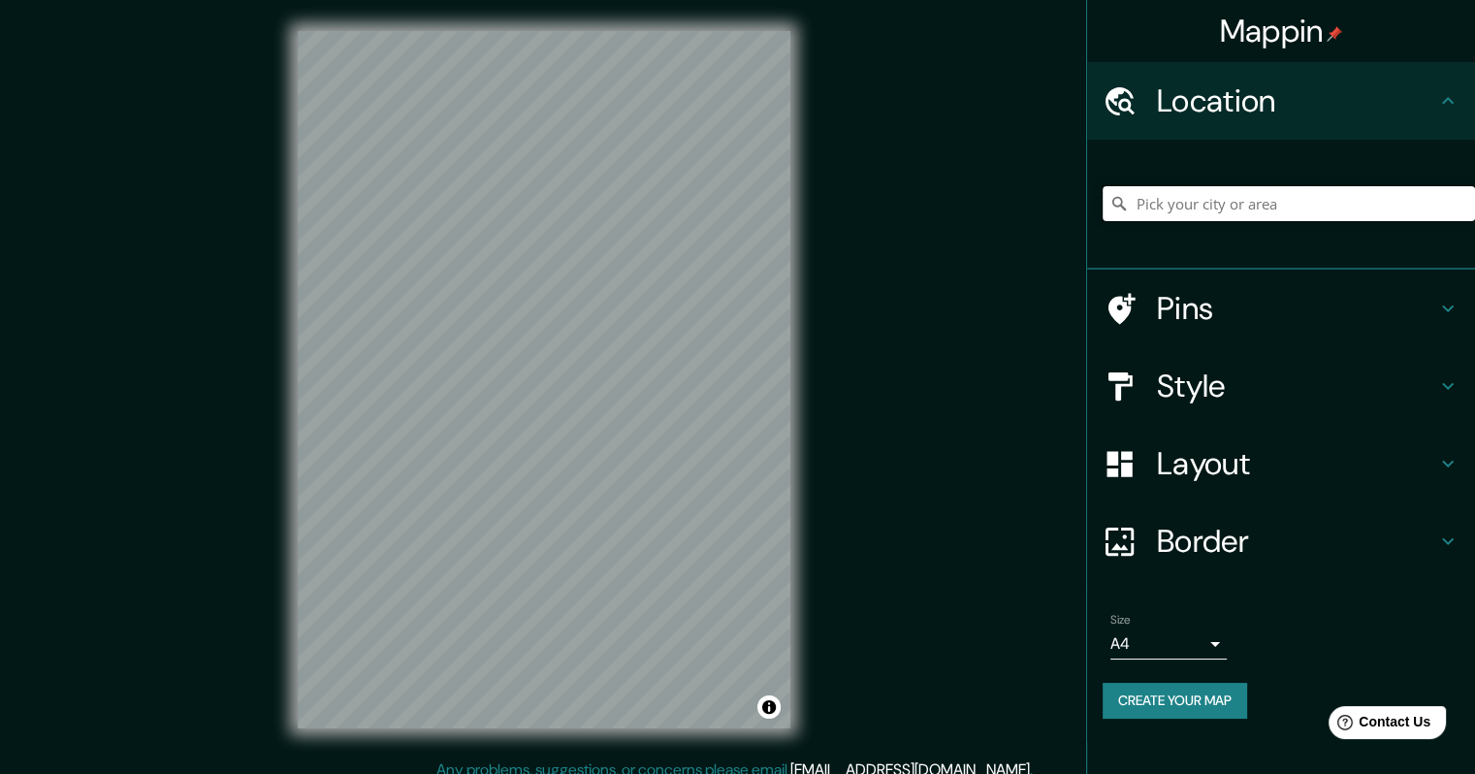
click at [1207, 220] on input "Pick your city or area" at bounding box center [1289, 203] width 372 height 35
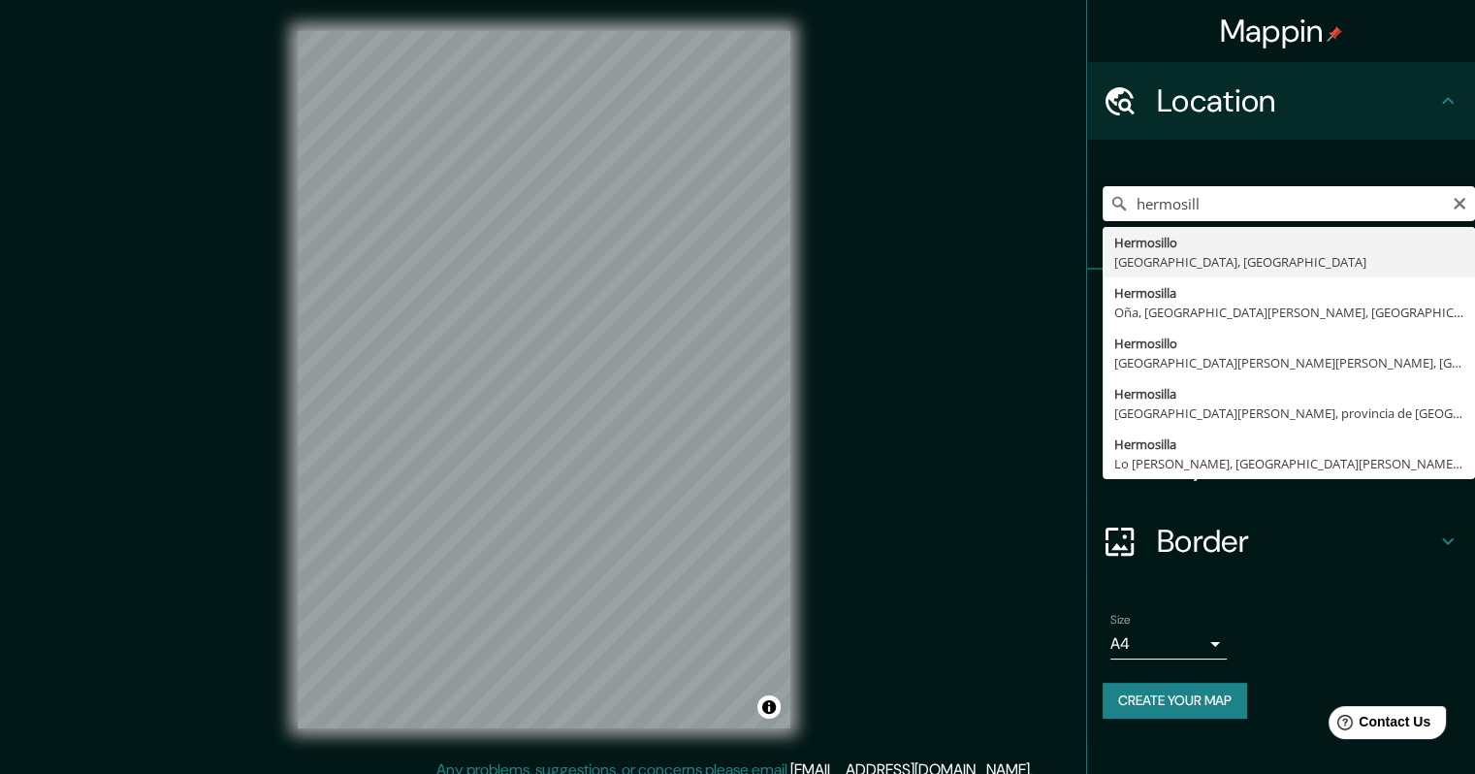
type input "[PERSON_NAME], [GEOGRAPHIC_DATA], [GEOGRAPHIC_DATA]"
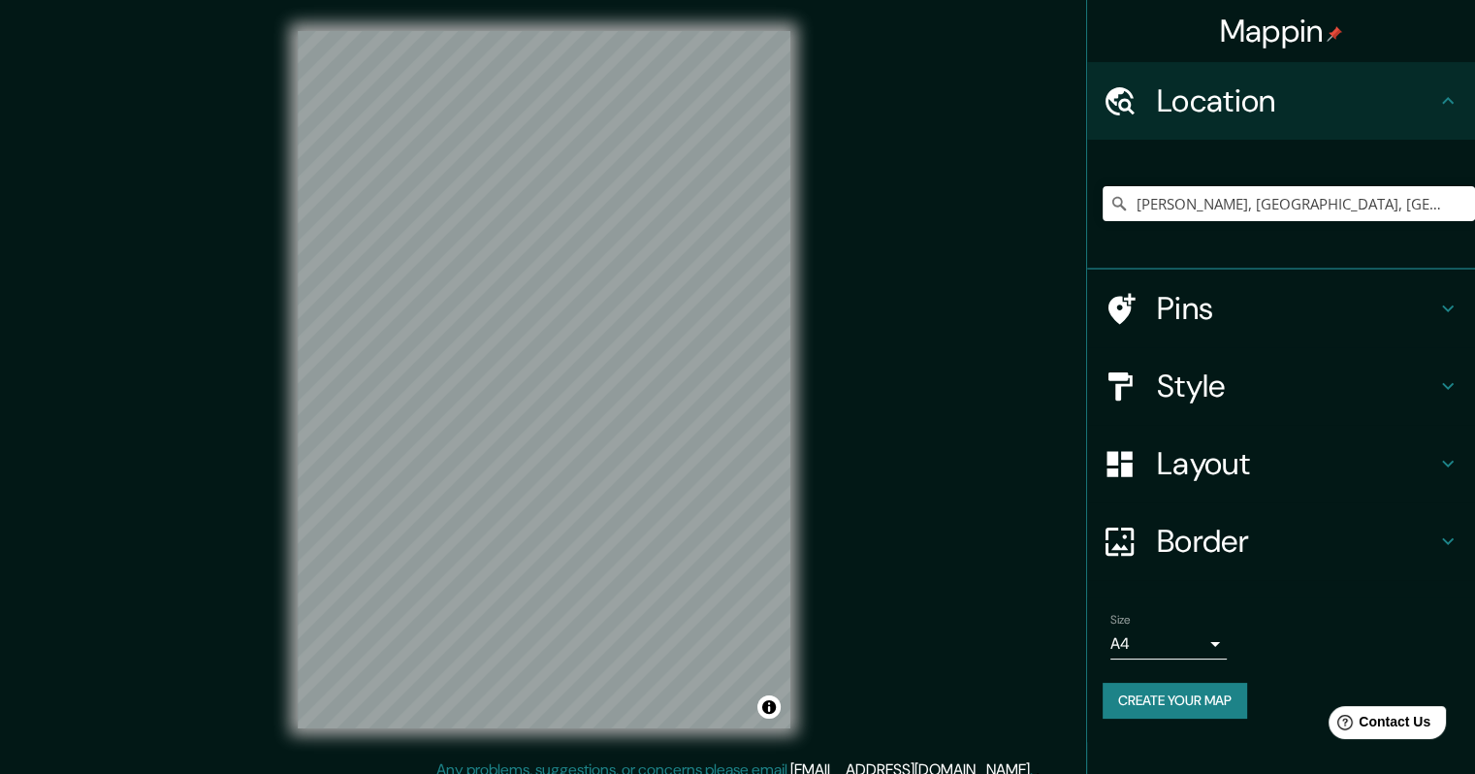
click at [1192, 386] on h4 "Style" at bounding box center [1296, 386] width 279 height 39
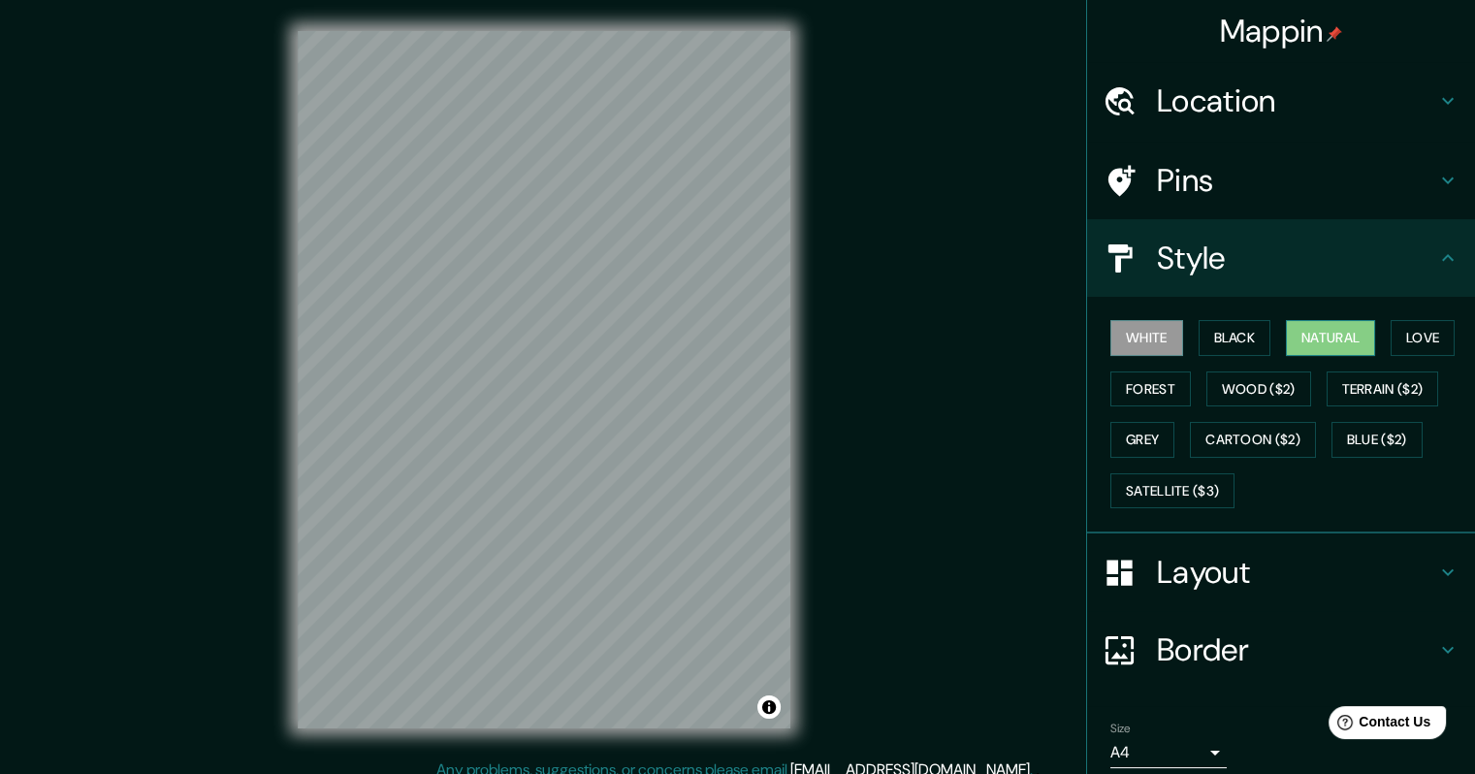
click at [1329, 342] on button "Natural" at bounding box center [1330, 338] width 89 height 36
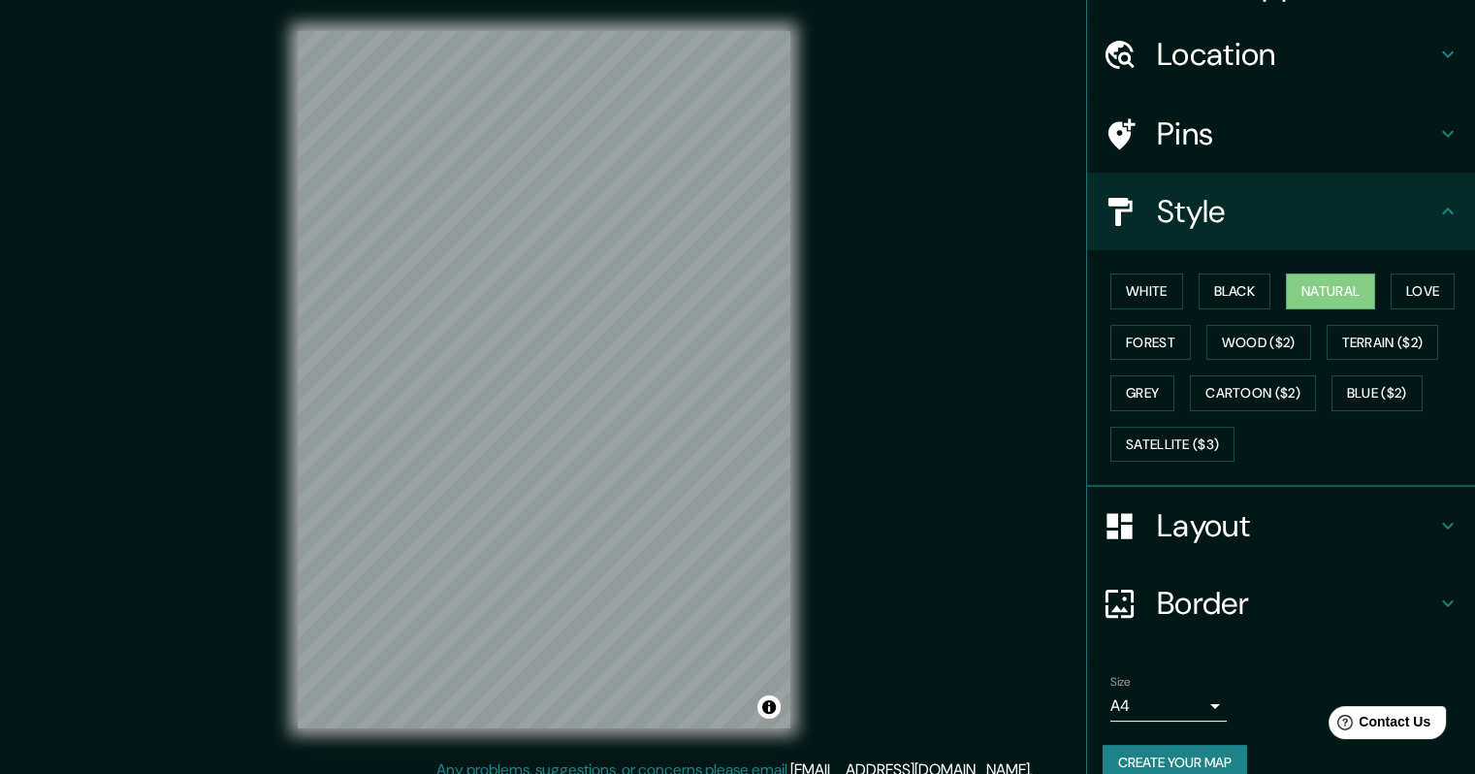
scroll to position [73, 0]
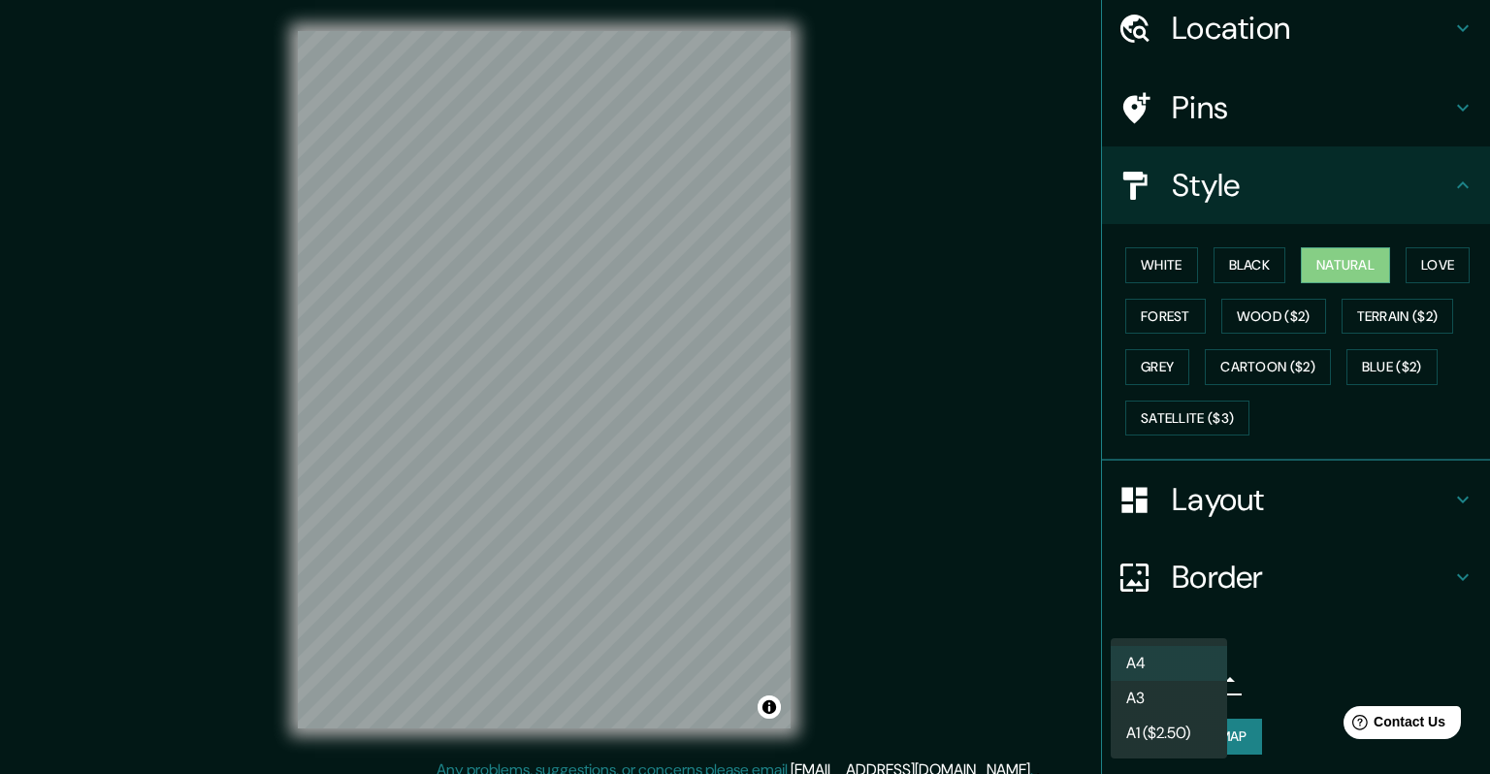
click at [1180, 673] on body "Mappin Location [GEOGRAPHIC_DATA], [GEOGRAPHIC_DATA], [GEOGRAPHIC_DATA] Pins St…" at bounding box center [745, 387] width 1490 height 774
click at [1155, 704] on li "A3" at bounding box center [1169, 698] width 116 height 35
type input "a4"
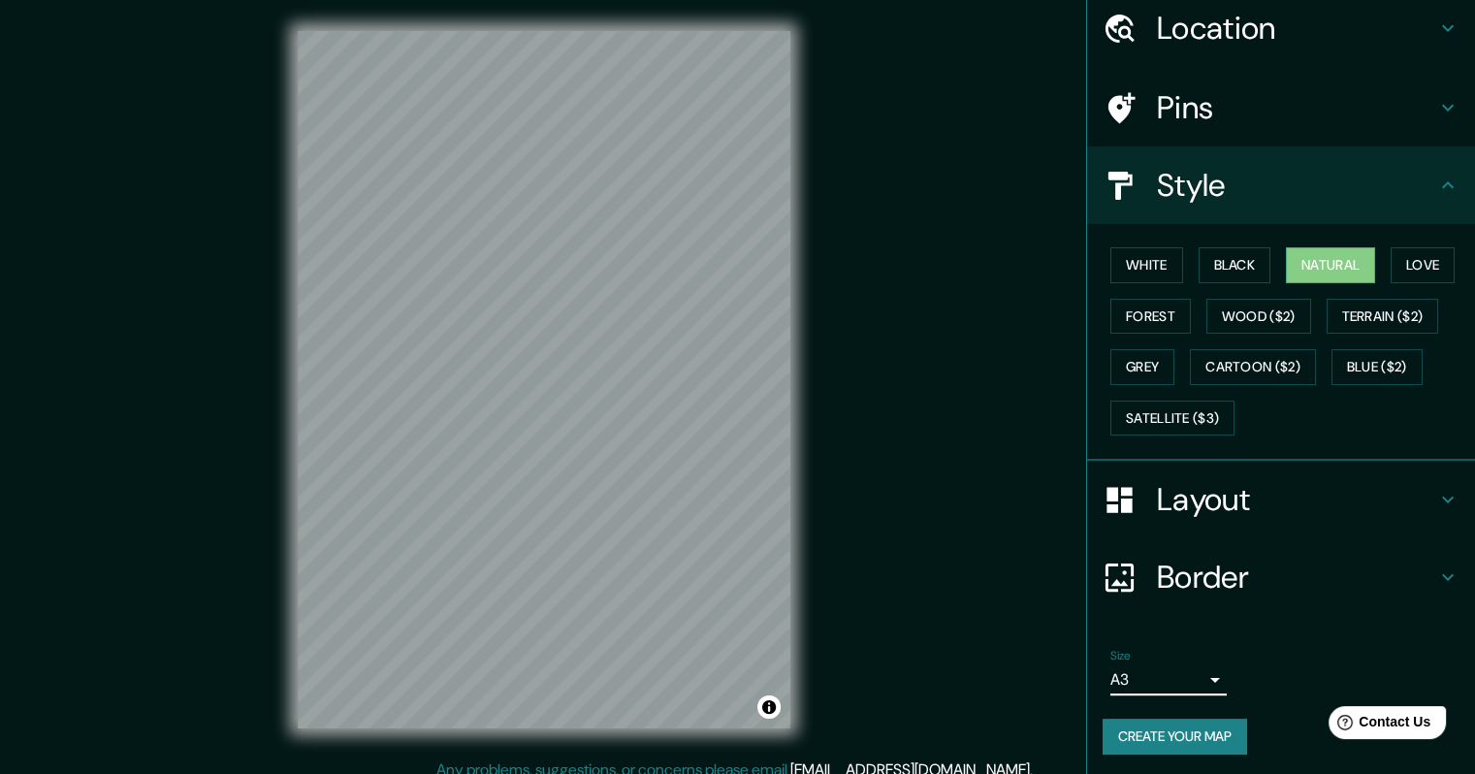
click at [1187, 741] on button "Create your map" at bounding box center [1175, 737] width 145 height 36
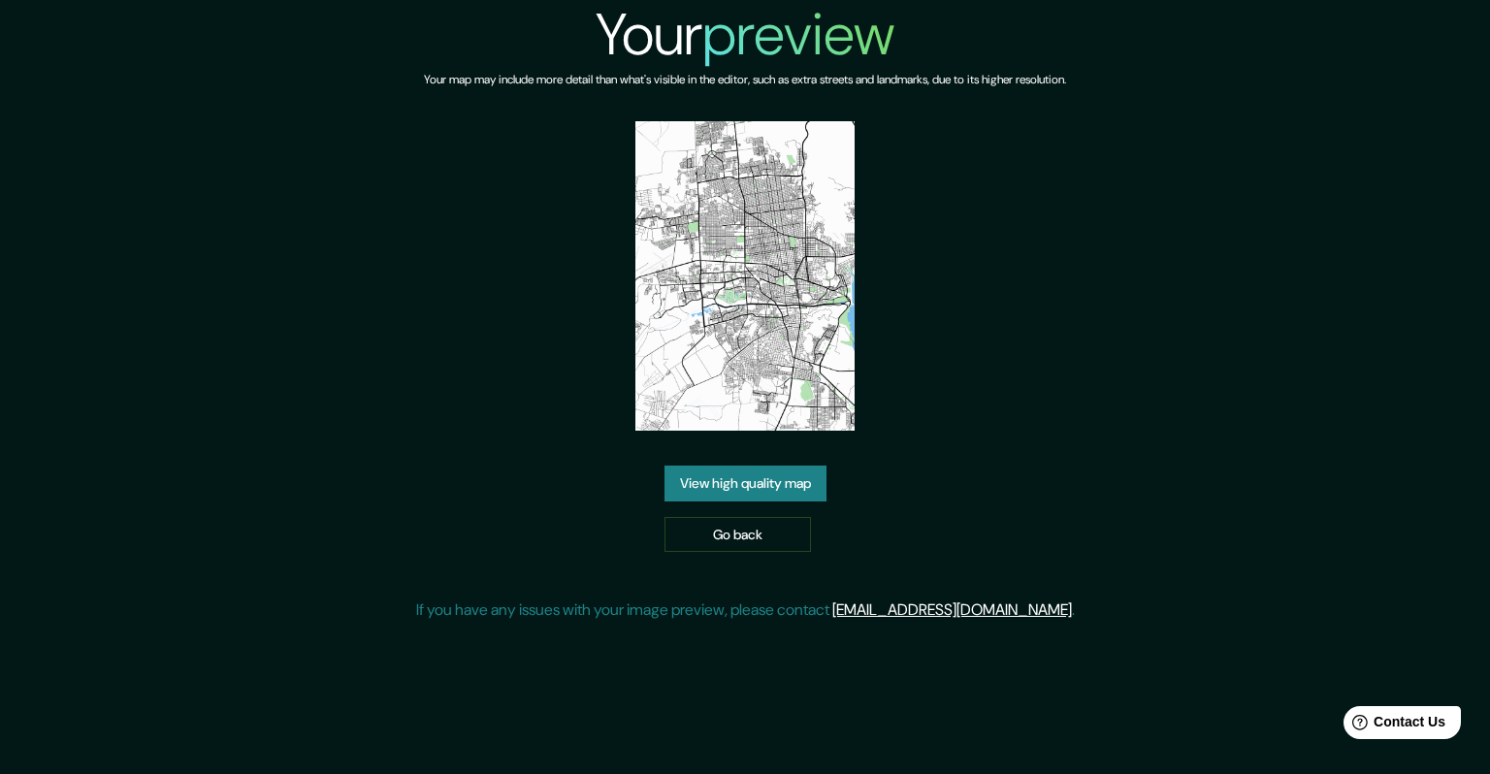
click at [744, 487] on link "View high quality map" at bounding box center [745, 484] width 162 height 36
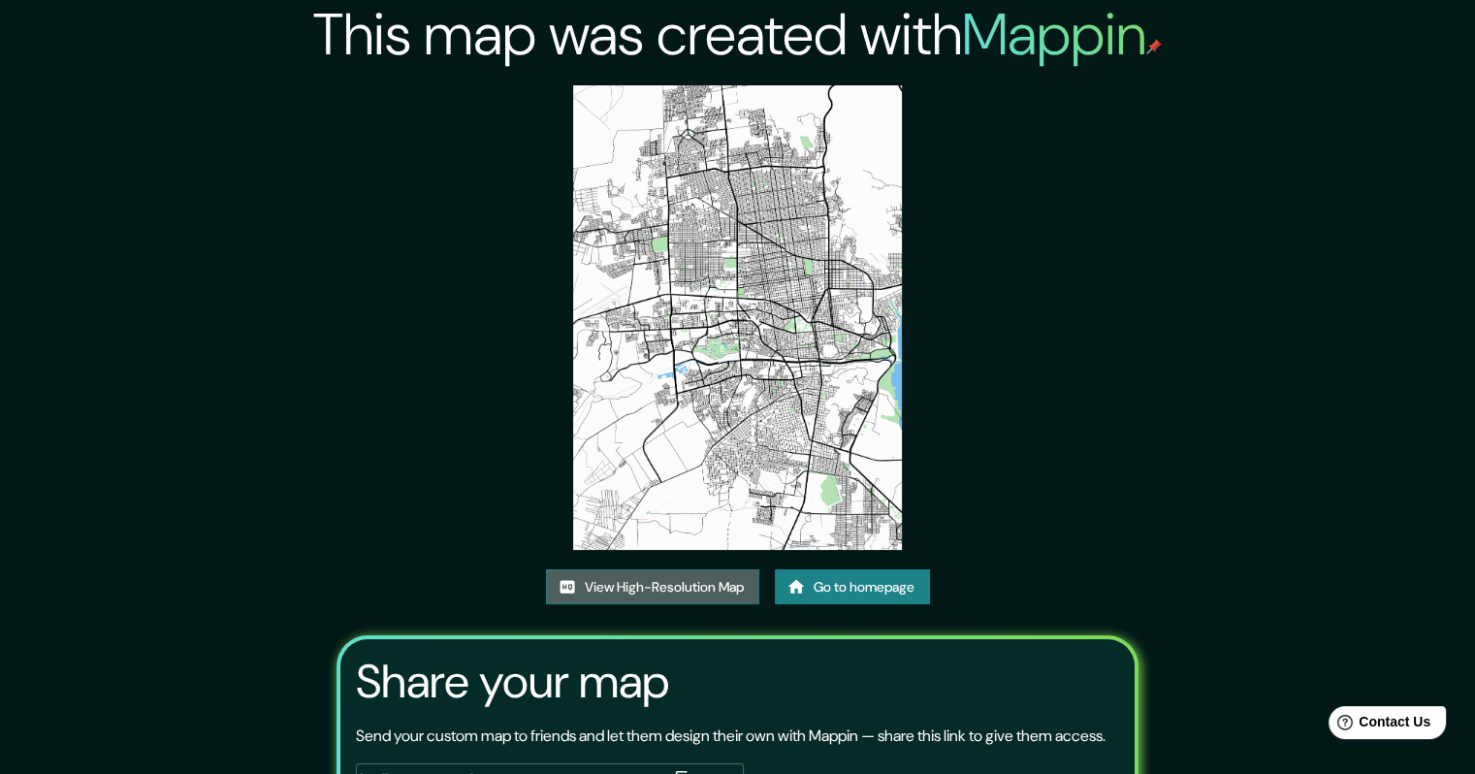
click at [677, 591] on link "View High-Resolution Map" at bounding box center [652, 587] width 213 height 36
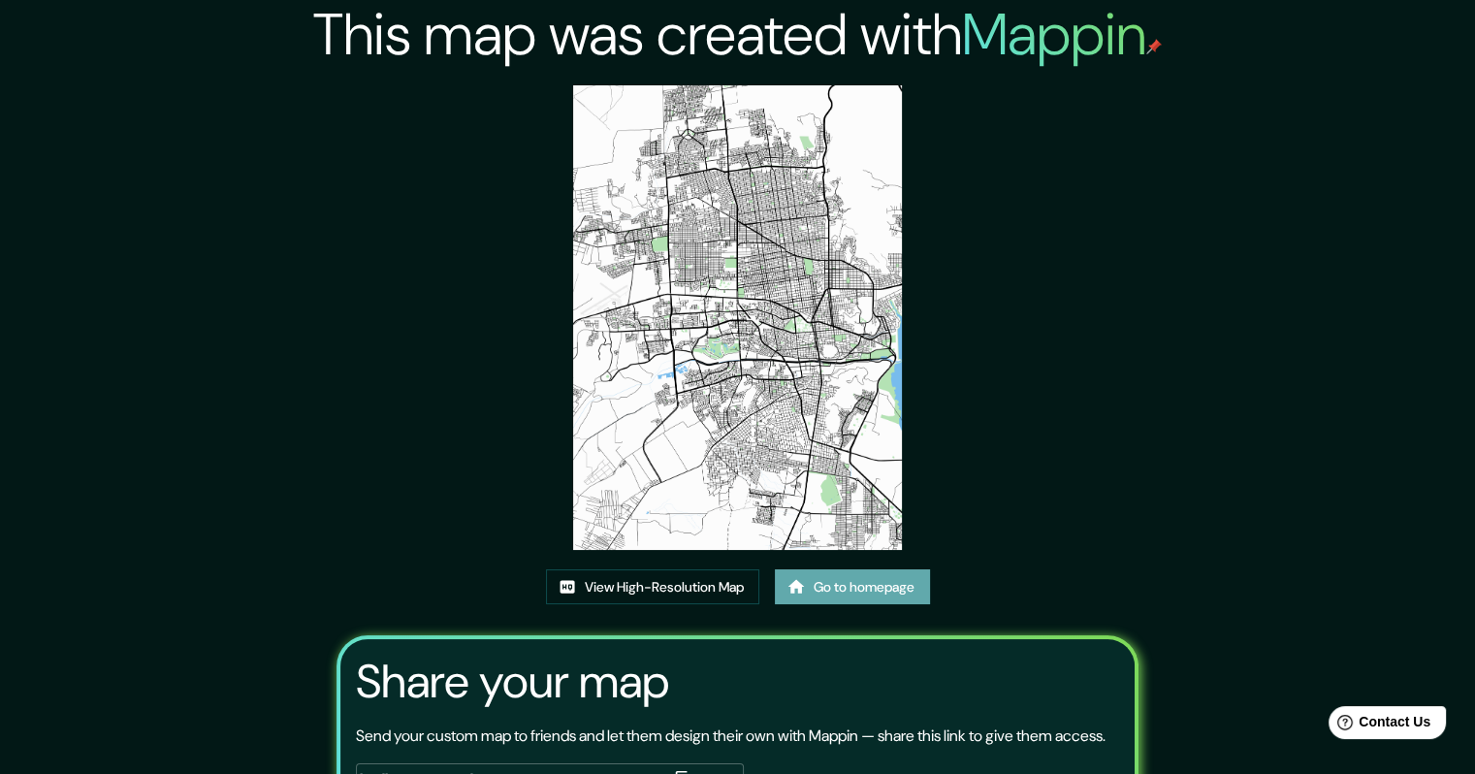
click at [869, 583] on link "Go to homepage" at bounding box center [852, 587] width 155 height 36
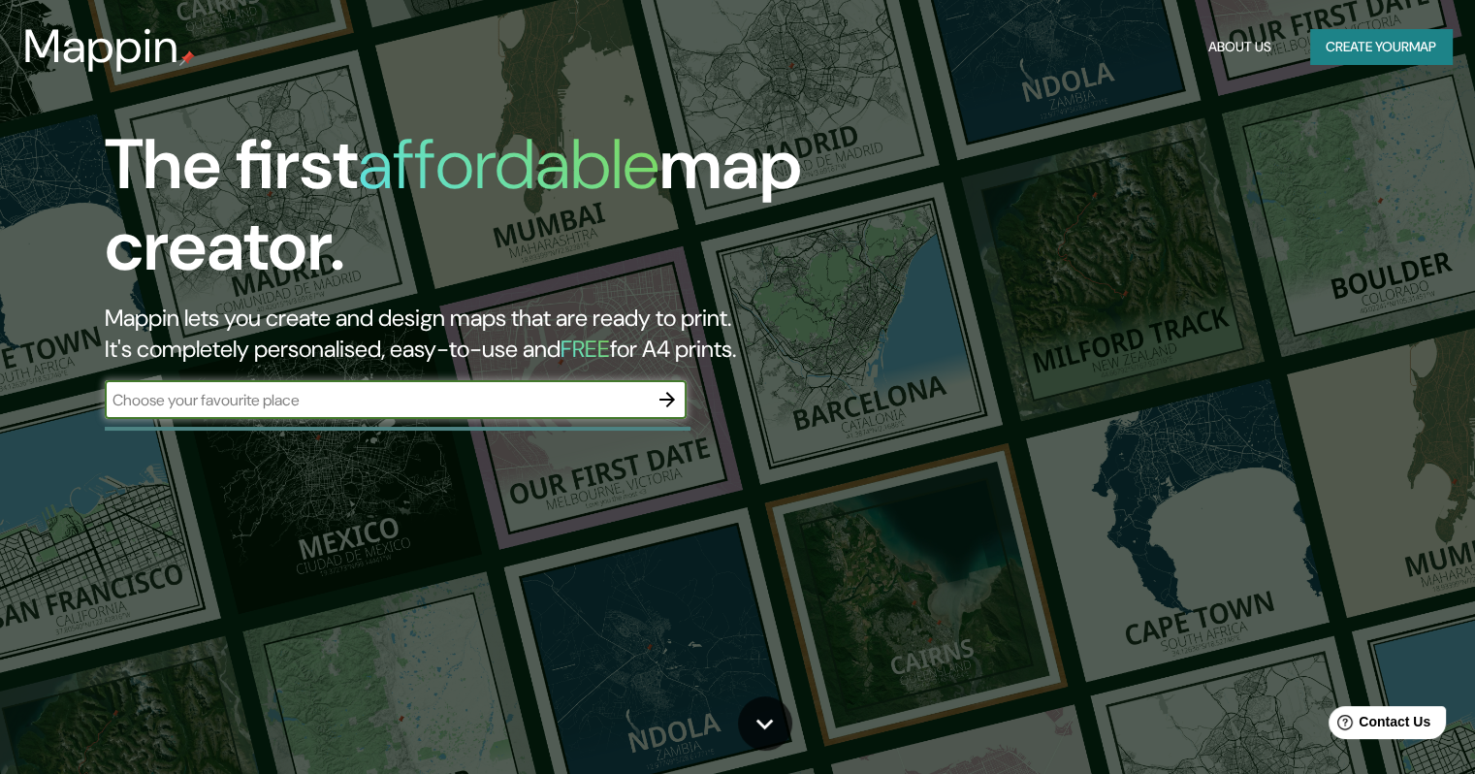
click at [458, 398] on input "text" at bounding box center [376, 400] width 543 height 22
type input "he"
click at [672, 406] on icon "button" at bounding box center [667, 399] width 23 height 23
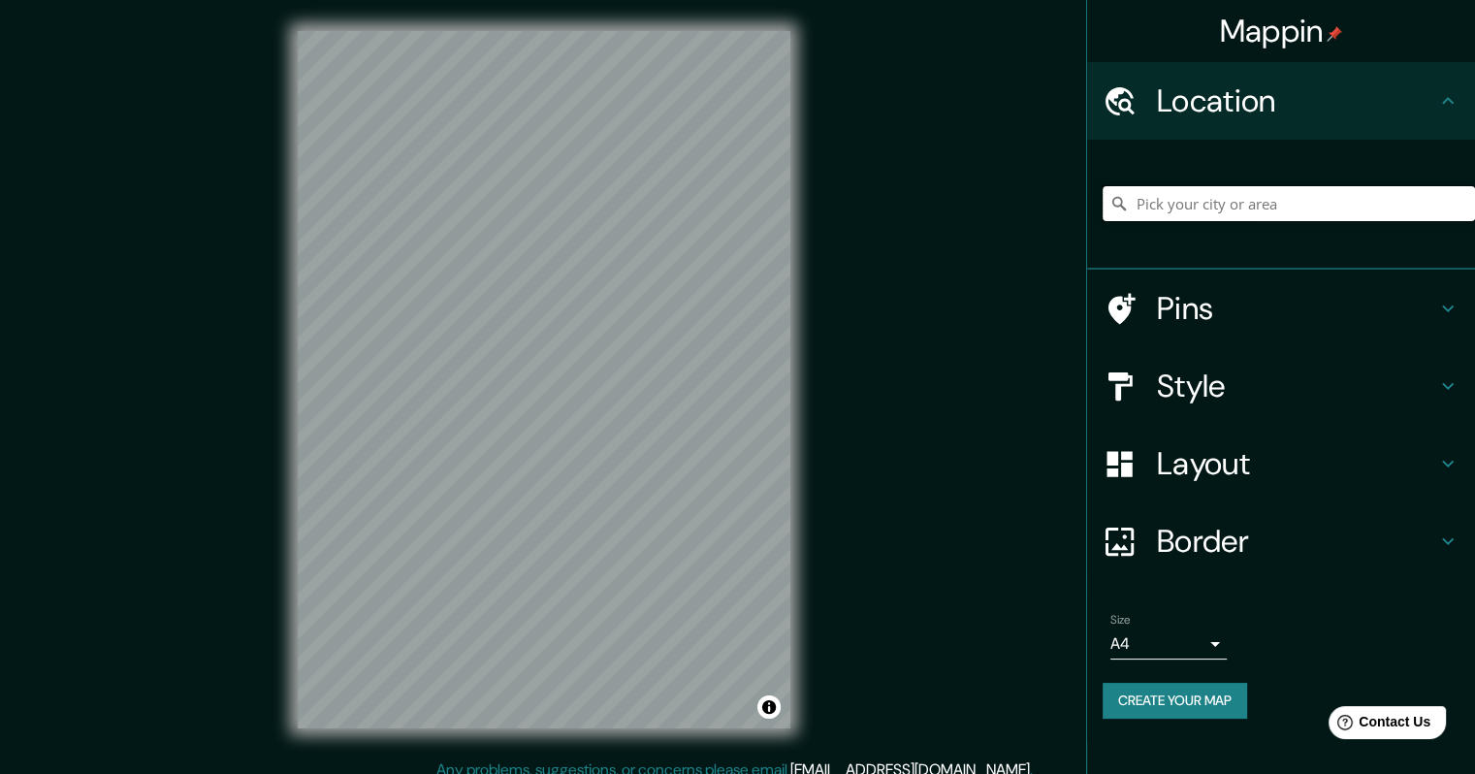
click at [1228, 204] on input "Pick your city or area" at bounding box center [1289, 203] width 372 height 35
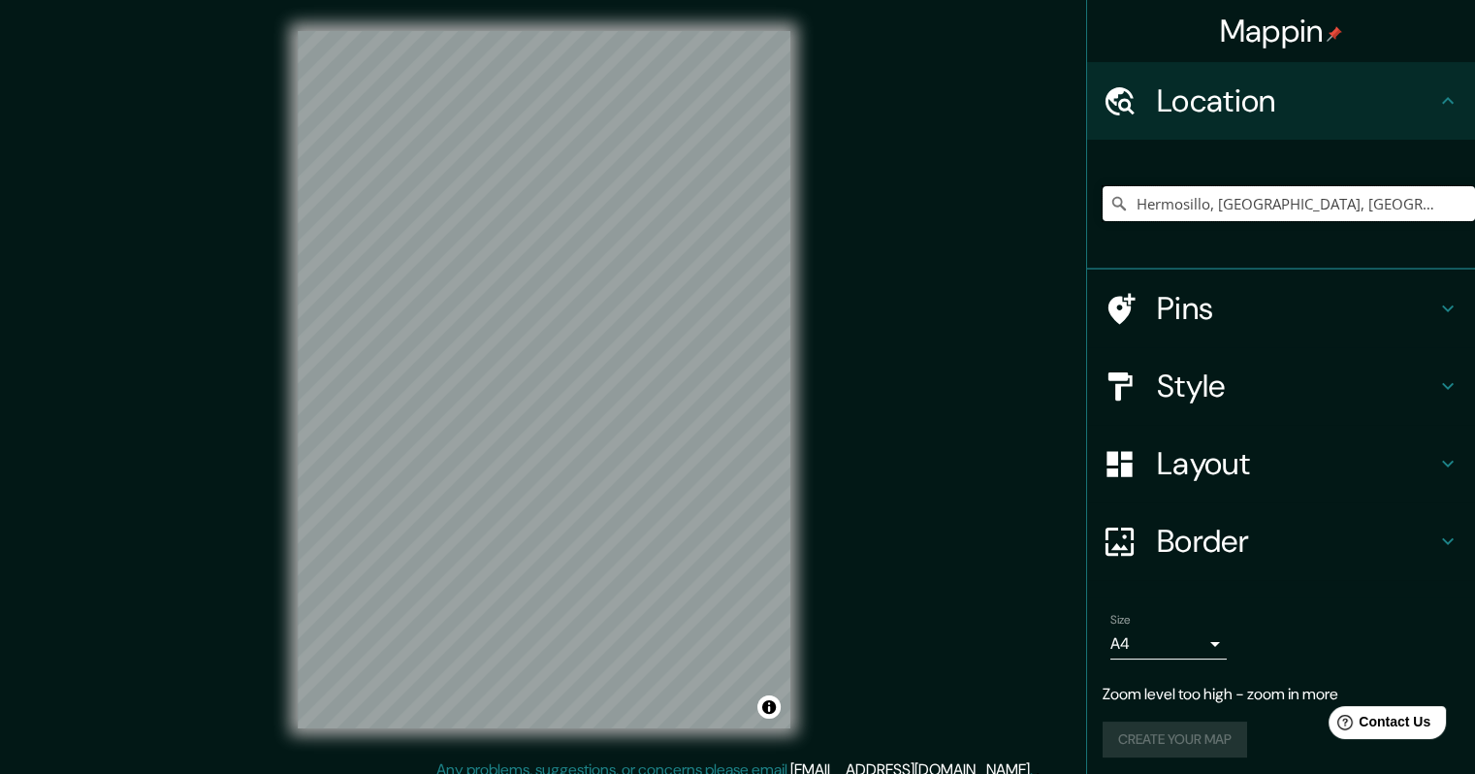
type input "[PERSON_NAME], [GEOGRAPHIC_DATA], [GEOGRAPHIC_DATA]"
click at [1245, 382] on h4 "Style" at bounding box center [1296, 386] width 279 height 39
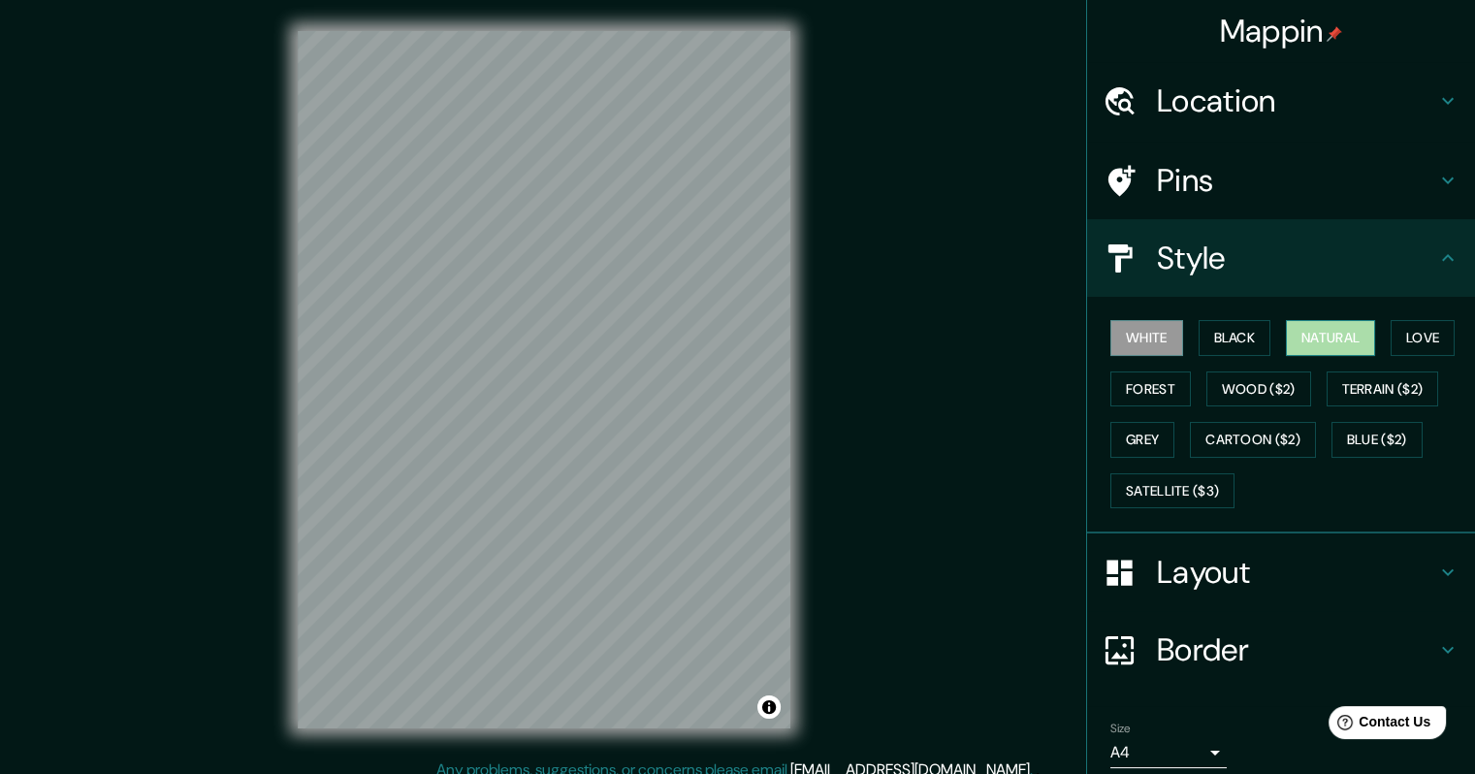
click at [1311, 338] on button "Natural" at bounding box center [1330, 338] width 89 height 36
click at [1177, 491] on button "Satellite ($3)" at bounding box center [1173, 491] width 124 height 36
click at [1309, 338] on button "Natural" at bounding box center [1330, 338] width 89 height 36
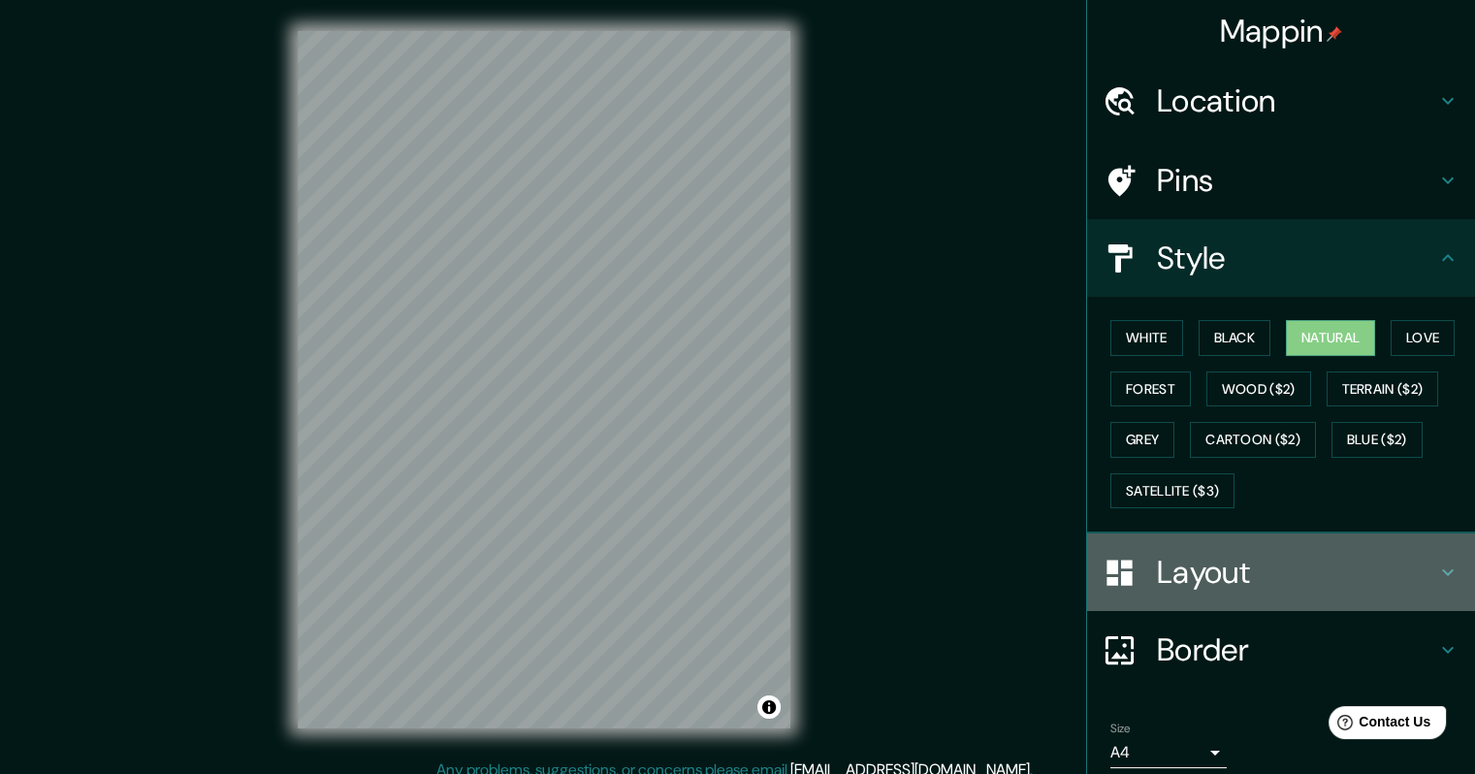
click at [1242, 561] on h4 "Layout" at bounding box center [1296, 572] width 279 height 39
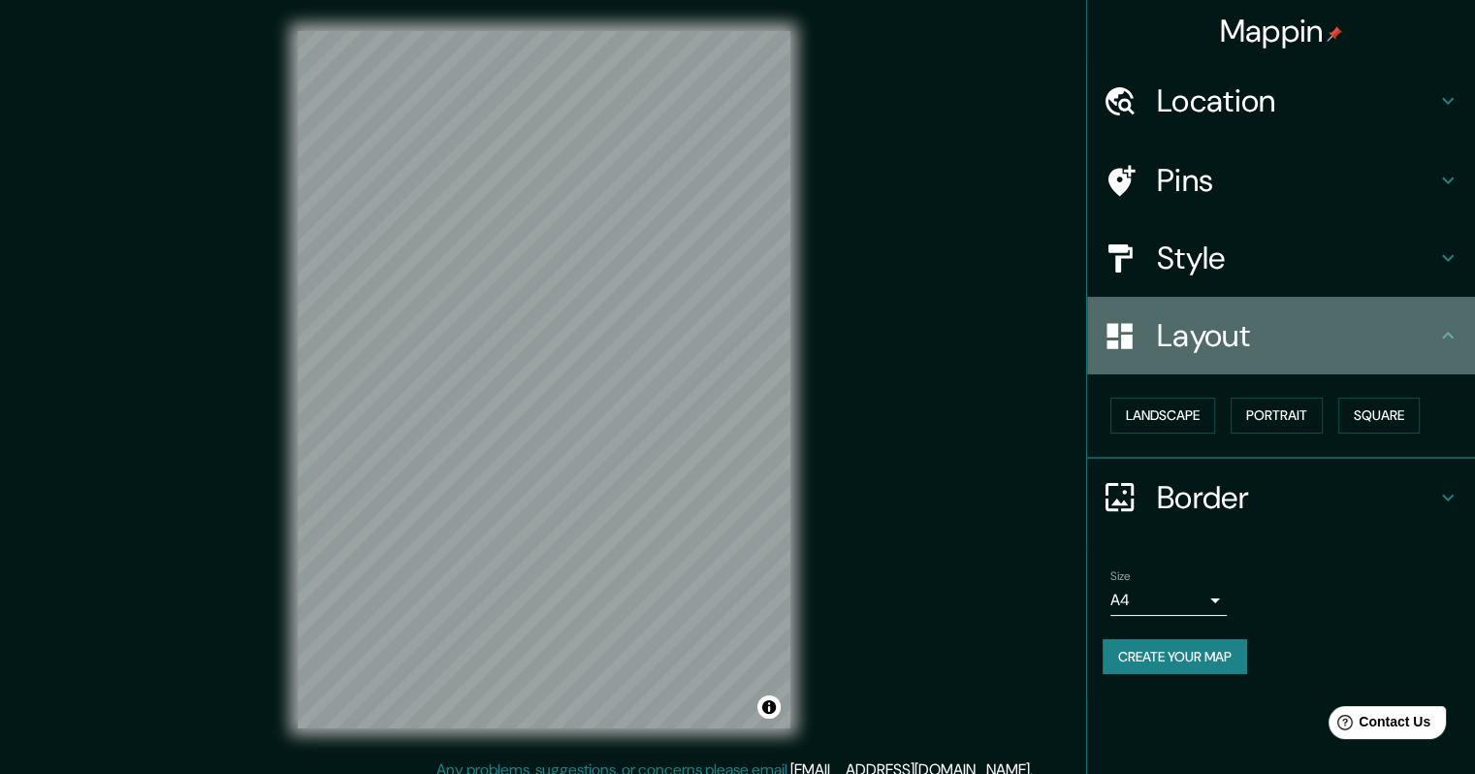
click at [1230, 351] on h4 "Layout" at bounding box center [1296, 335] width 279 height 39
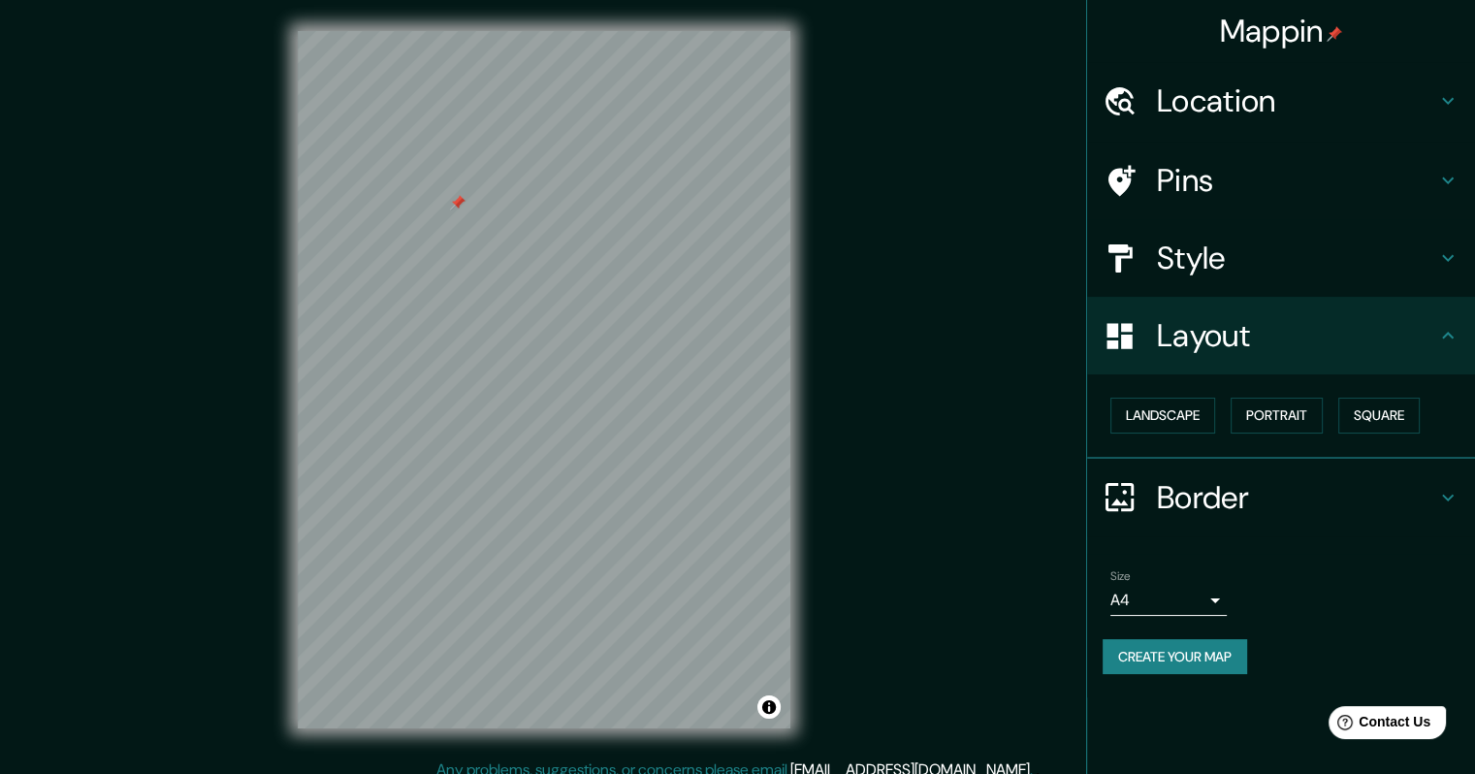
click at [453, 209] on div at bounding box center [458, 203] width 16 height 16
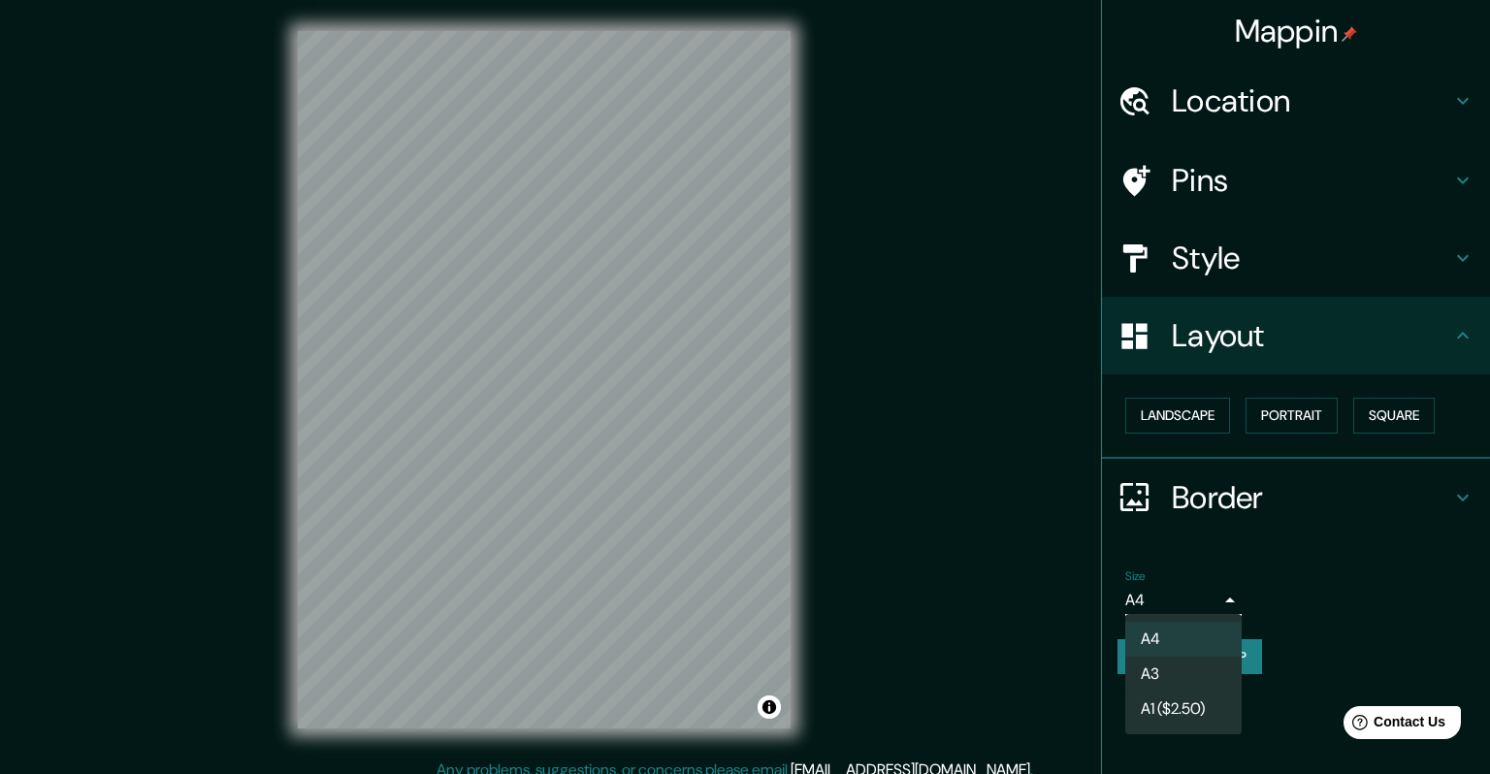
click at [1167, 596] on body "Mappin Location Hermosillo, Sonora, México Hermosillo Sonora, México Hermosilla…" at bounding box center [745, 387] width 1490 height 774
click at [1182, 665] on li "A3" at bounding box center [1183, 674] width 116 height 35
type input "a4"
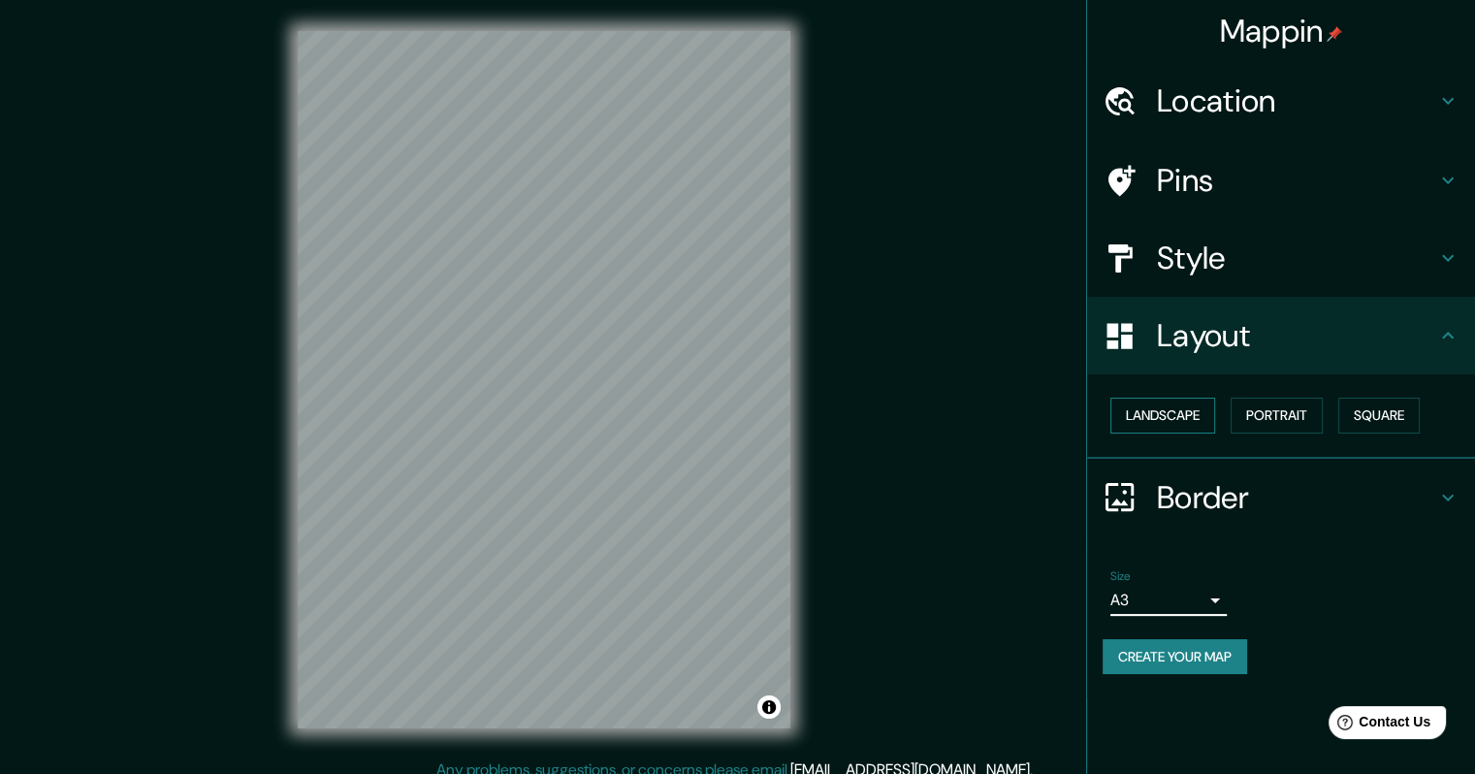
click at [1167, 417] on button "Landscape" at bounding box center [1163, 416] width 105 height 36
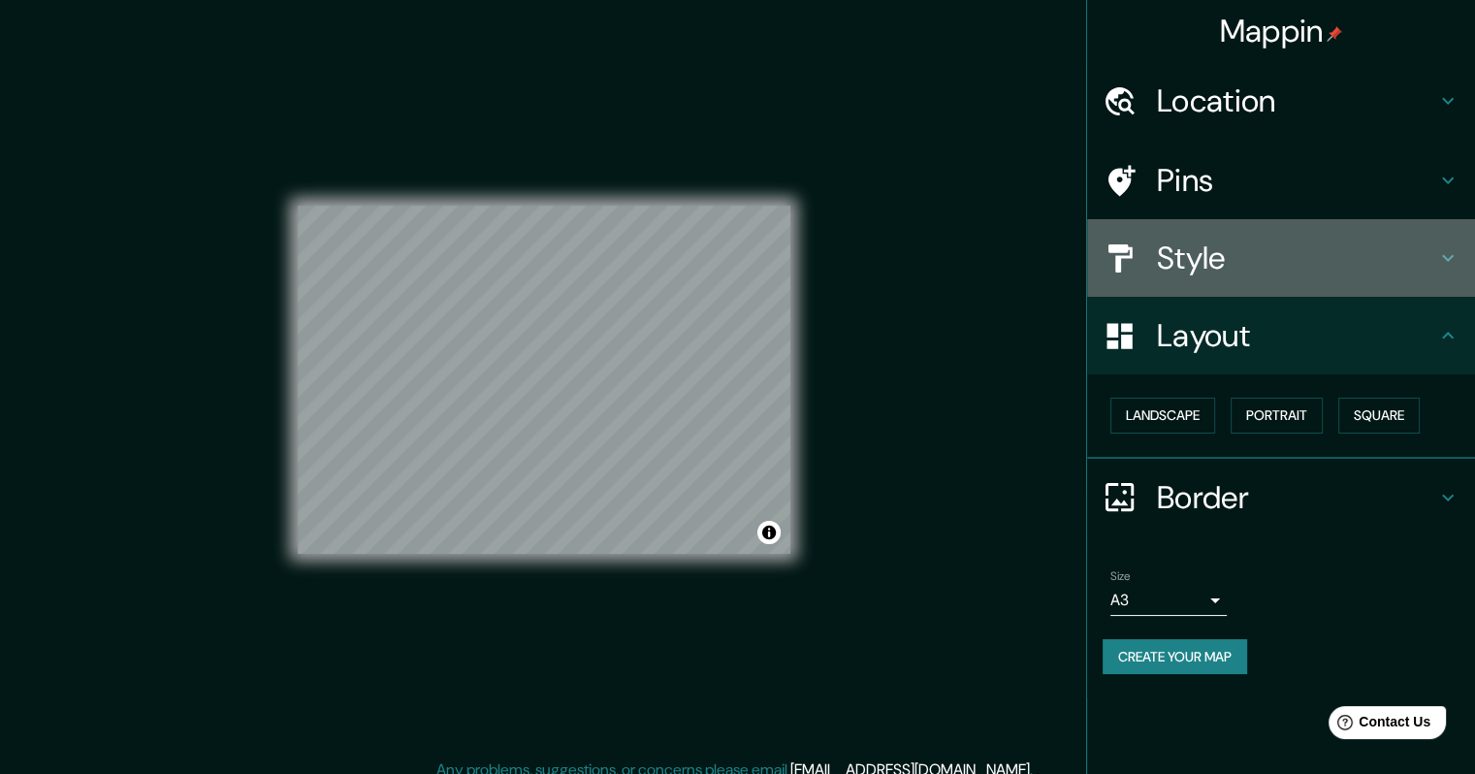
click at [1191, 275] on h4 "Style" at bounding box center [1296, 258] width 279 height 39
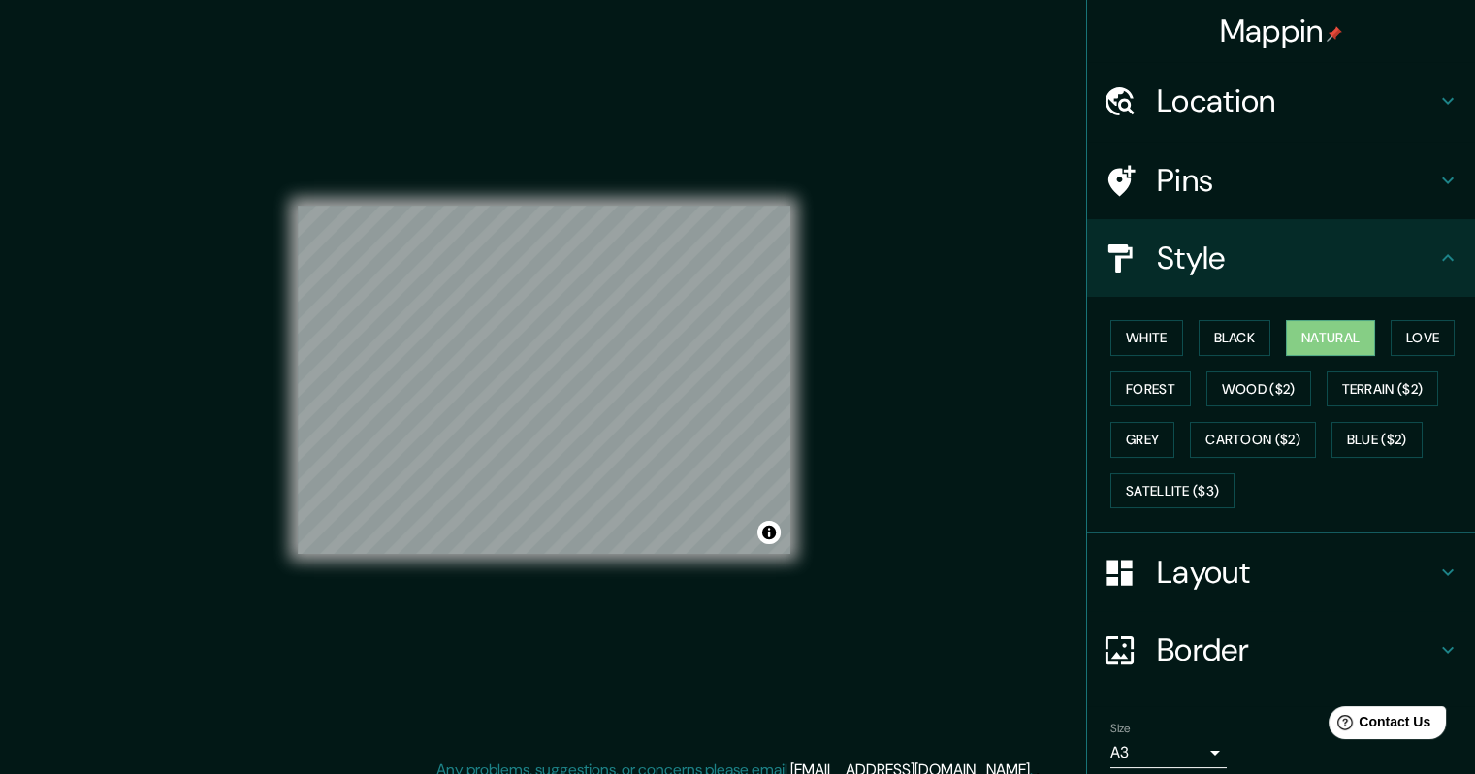
click at [1186, 172] on h4 "Pins" at bounding box center [1296, 180] width 279 height 39
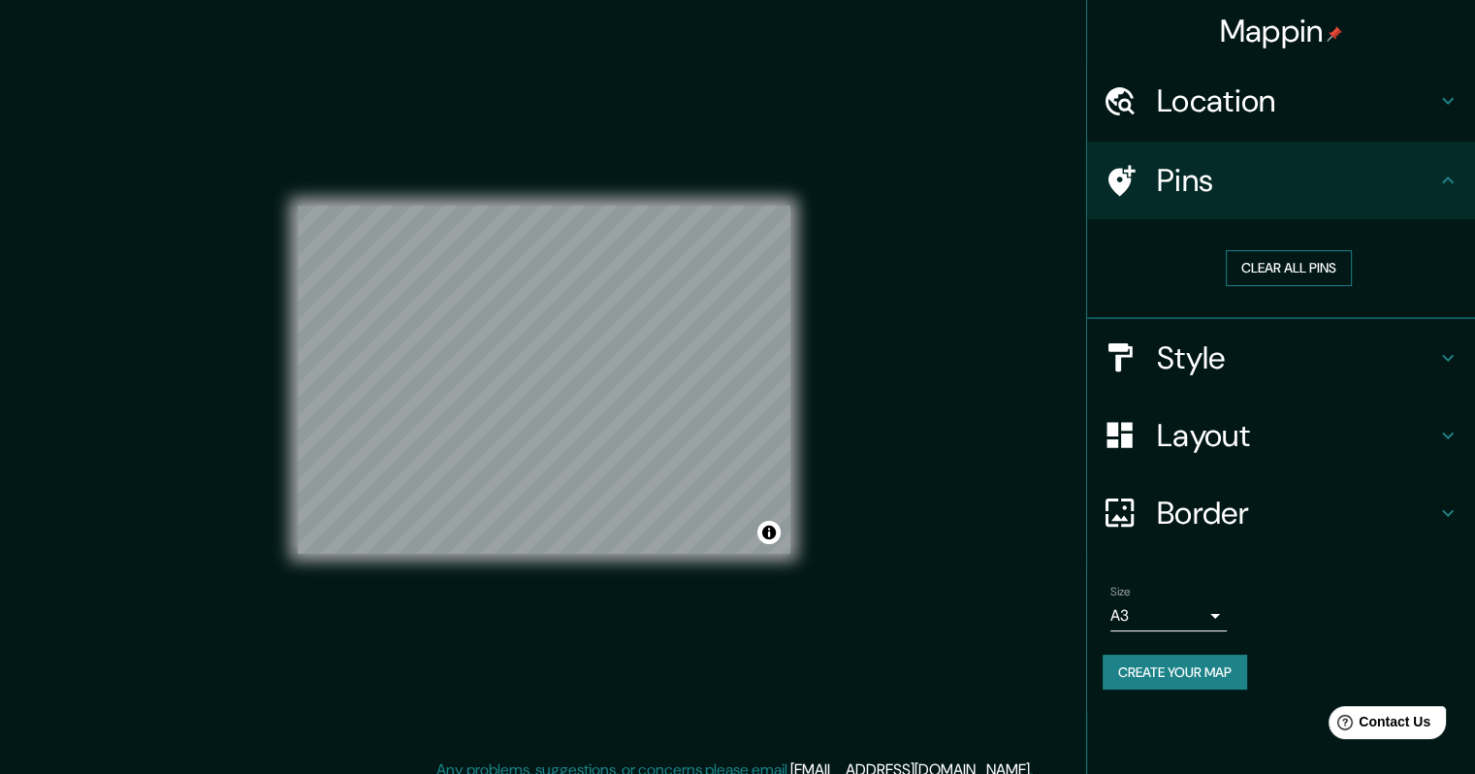
click at [1265, 277] on button "Clear all pins" at bounding box center [1289, 268] width 126 height 36
click at [1223, 193] on h4 "Pins" at bounding box center [1296, 180] width 279 height 39
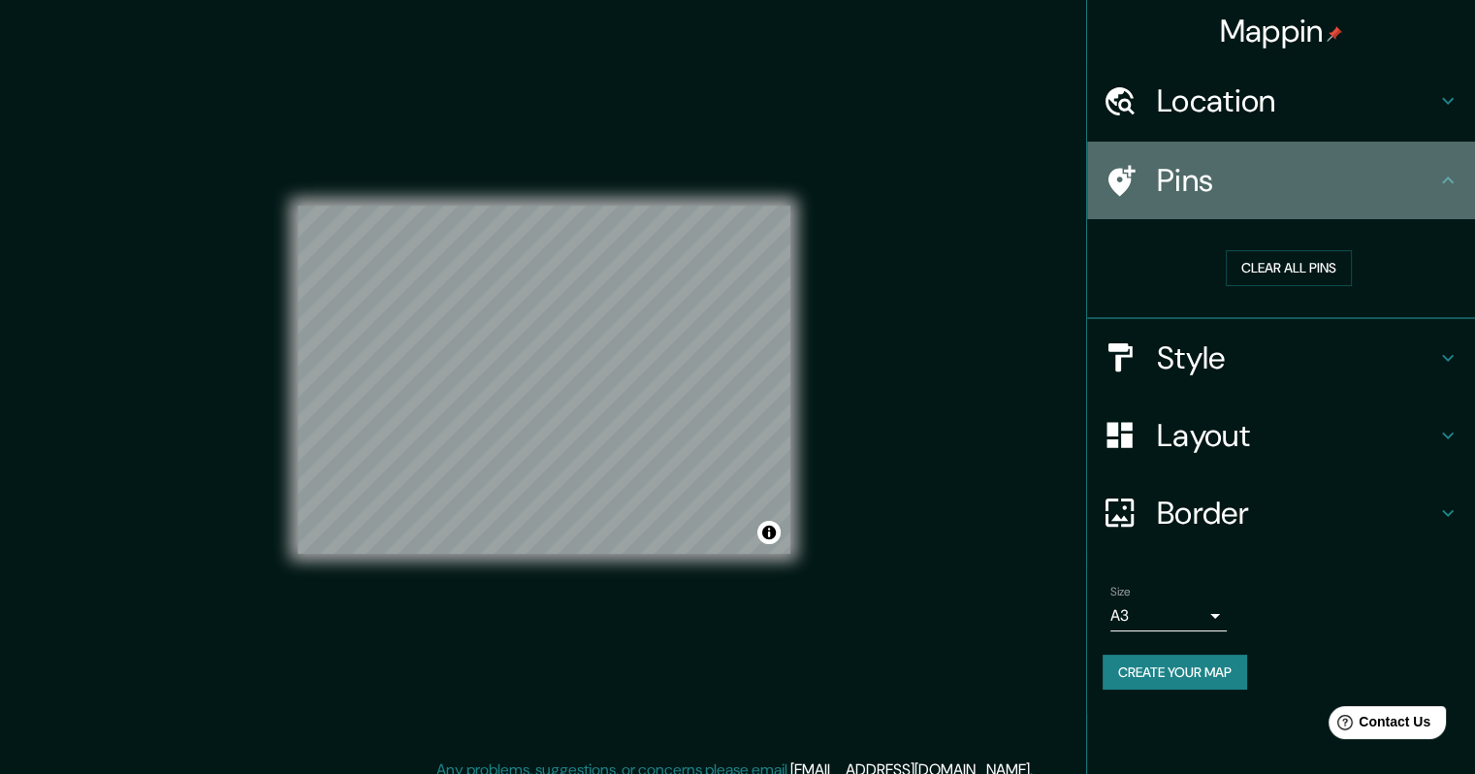
click at [1238, 176] on h4 "Pins" at bounding box center [1296, 180] width 279 height 39
click at [1446, 178] on icon at bounding box center [1448, 180] width 23 height 23
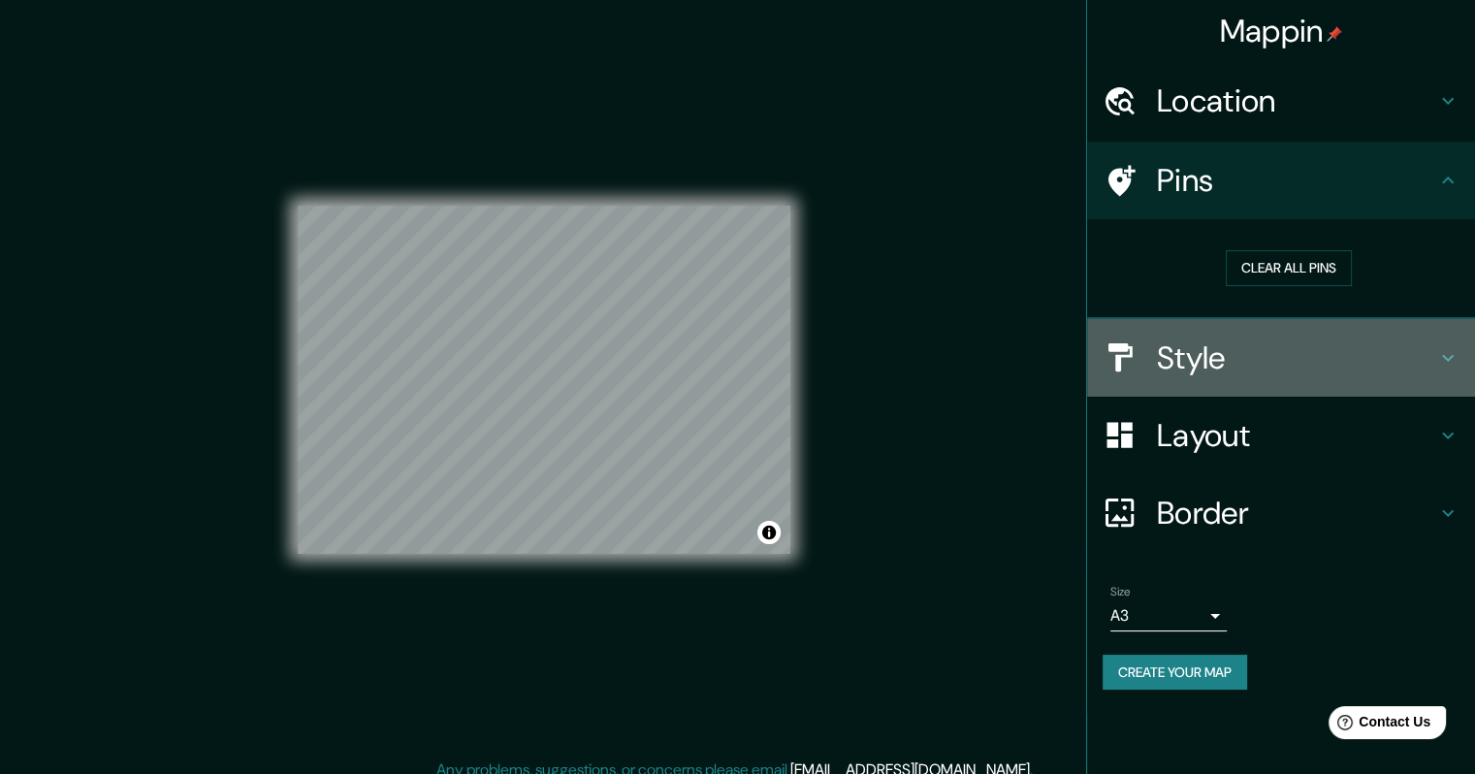
click at [1218, 359] on h4 "Style" at bounding box center [1296, 358] width 279 height 39
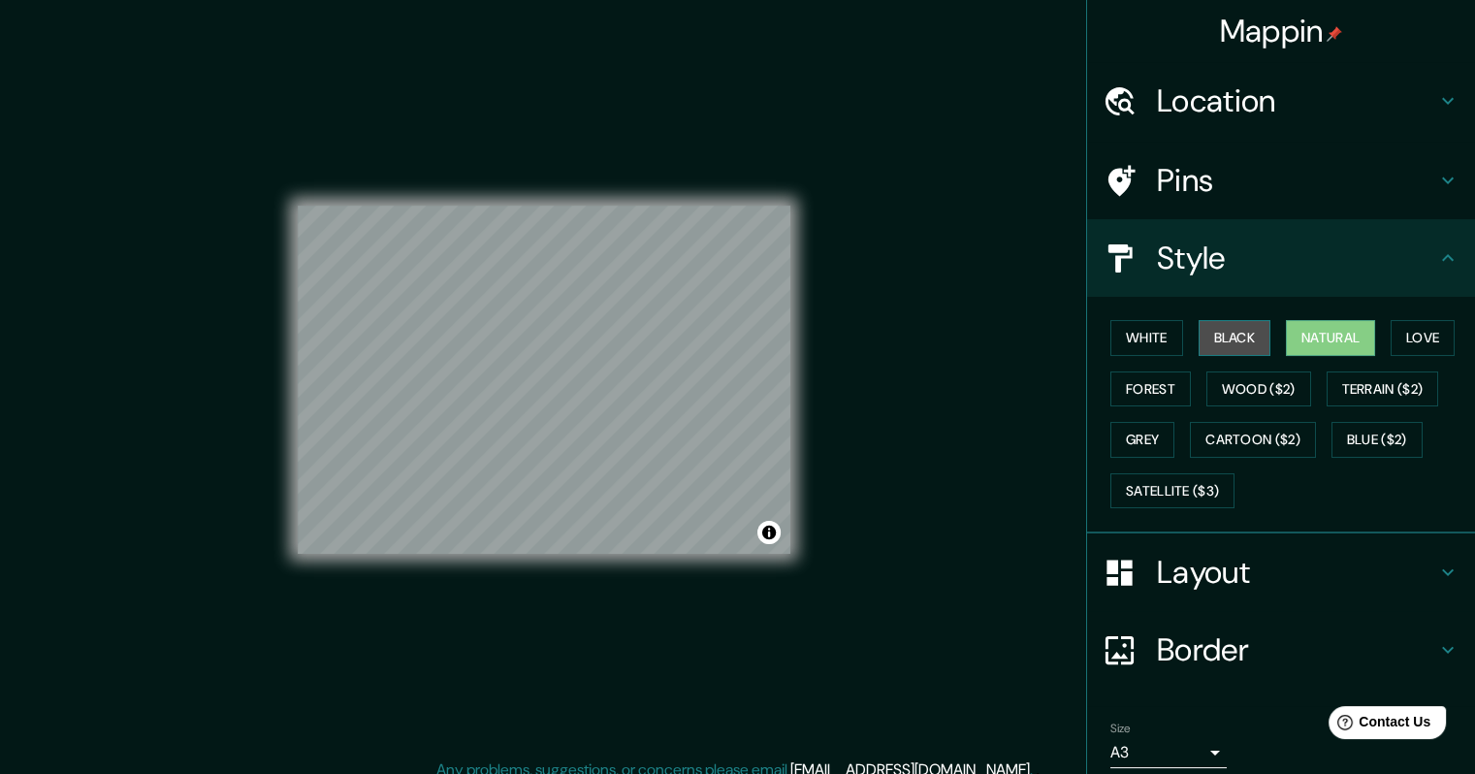
click at [1218, 339] on button "Black" at bounding box center [1235, 338] width 73 height 36
click at [1172, 339] on div "White Black Natural Love Forest Wood ($2) Terrain ($2) Grey Cartoon ($2) Blue (…" at bounding box center [1289, 414] width 372 height 204
click at [1124, 344] on button "White" at bounding box center [1147, 338] width 73 height 36
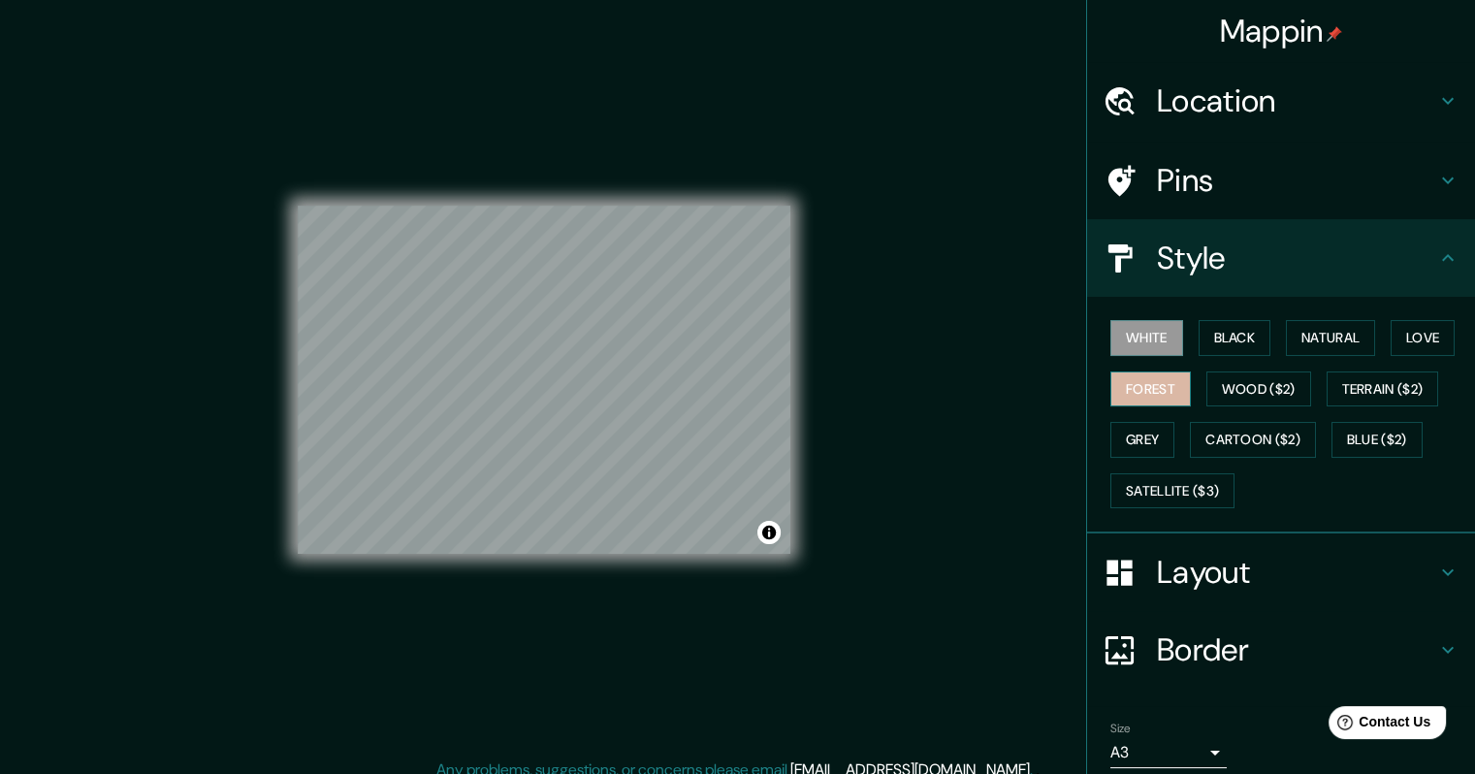
click at [1135, 385] on button "Forest" at bounding box center [1151, 390] width 81 height 36
click at [1223, 323] on button "Black" at bounding box center [1235, 338] width 73 height 36
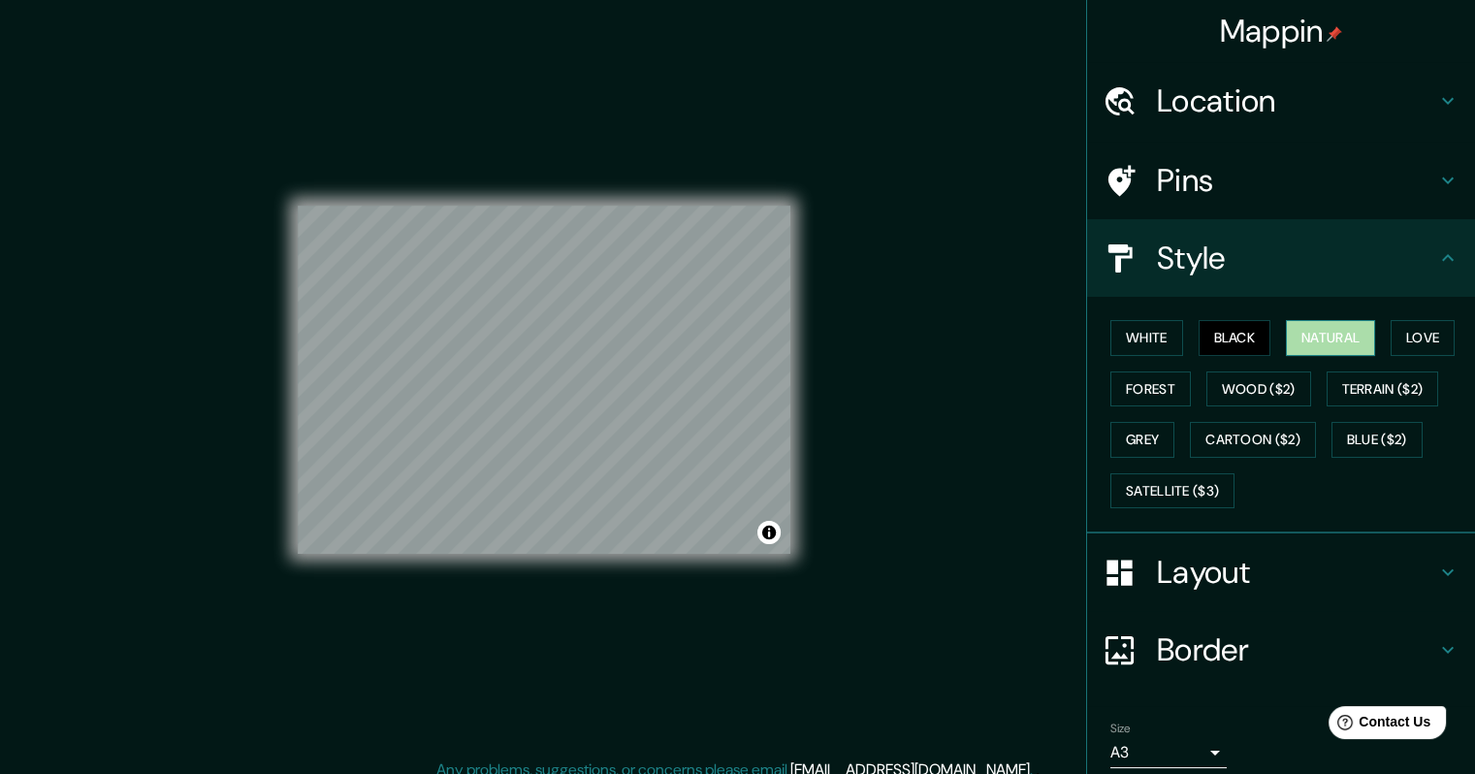
click at [1334, 336] on button "Natural" at bounding box center [1330, 338] width 89 height 36
click at [1406, 332] on button "Love" at bounding box center [1423, 338] width 64 height 36
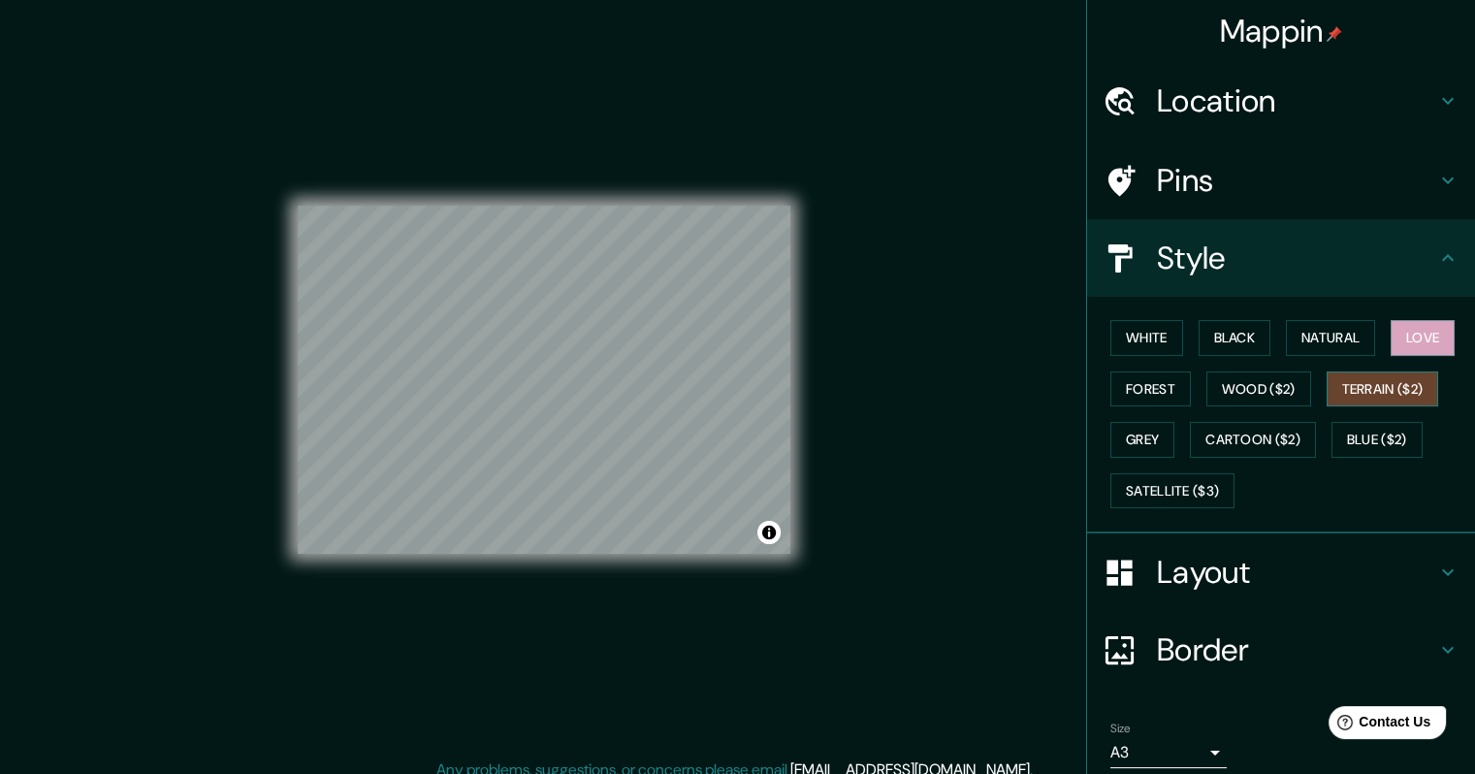
click at [1409, 386] on button "Terrain ($2)" at bounding box center [1383, 390] width 113 height 36
click at [1352, 432] on button "Blue ($2)" at bounding box center [1377, 440] width 91 height 36
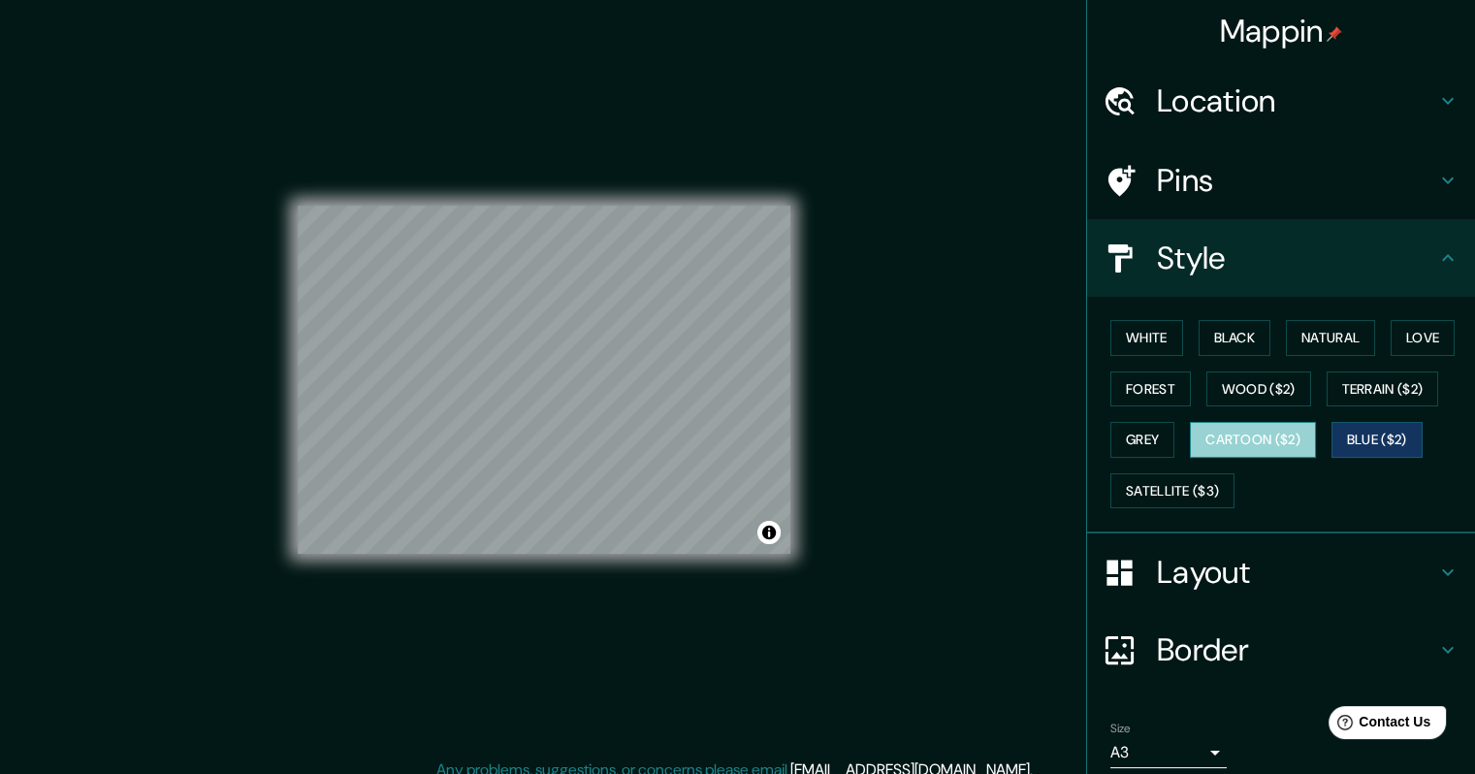
click at [1250, 437] on button "Cartoon ($2)" at bounding box center [1253, 440] width 126 height 36
click at [1244, 363] on div "White Black Natural Love Forest Wood ($2) Terrain ($2) Grey Cartoon ($2) Blue (…" at bounding box center [1289, 414] width 372 height 204
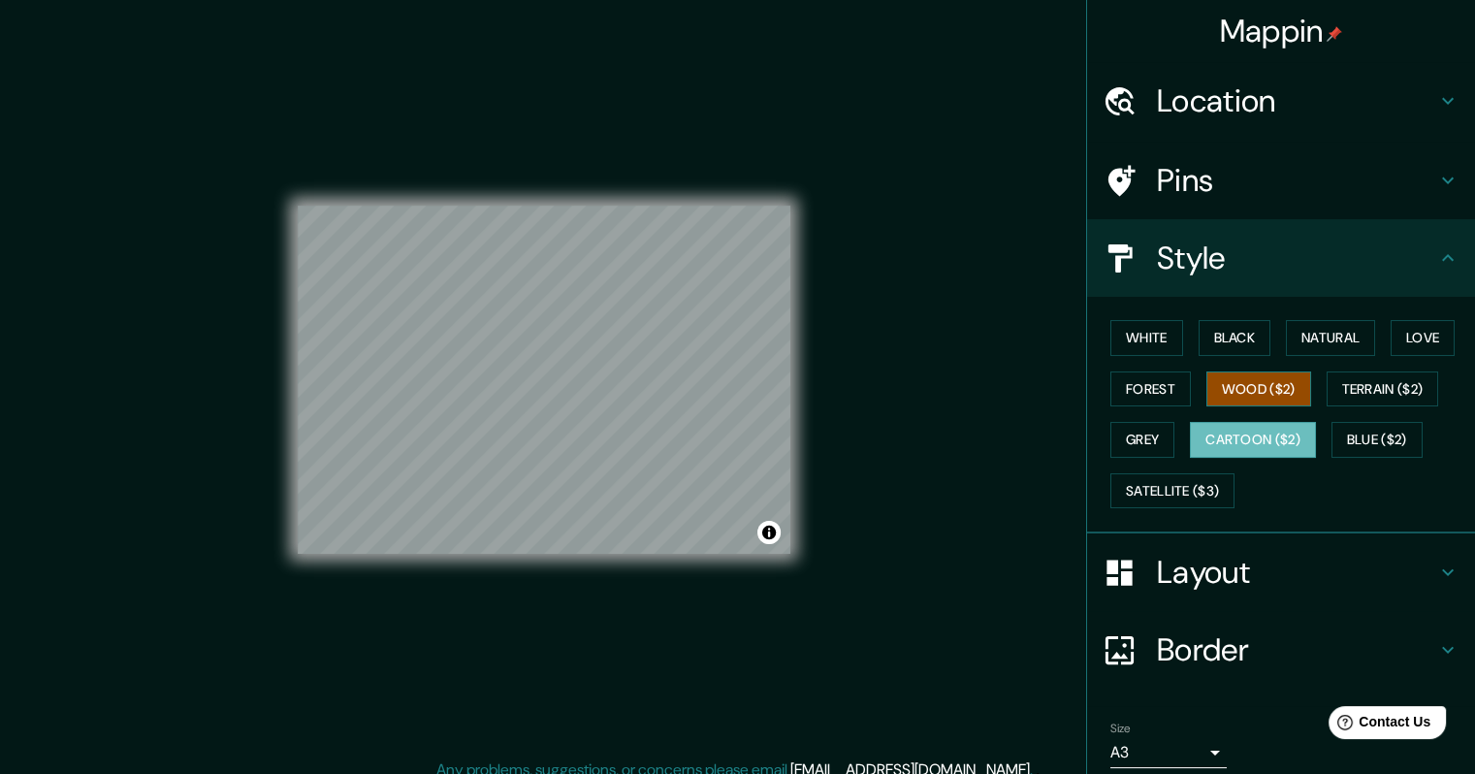
click at [1239, 390] on button "Wood ($2)" at bounding box center [1259, 390] width 105 height 36
click at [1197, 493] on button "Satellite ($3)" at bounding box center [1173, 491] width 124 height 36
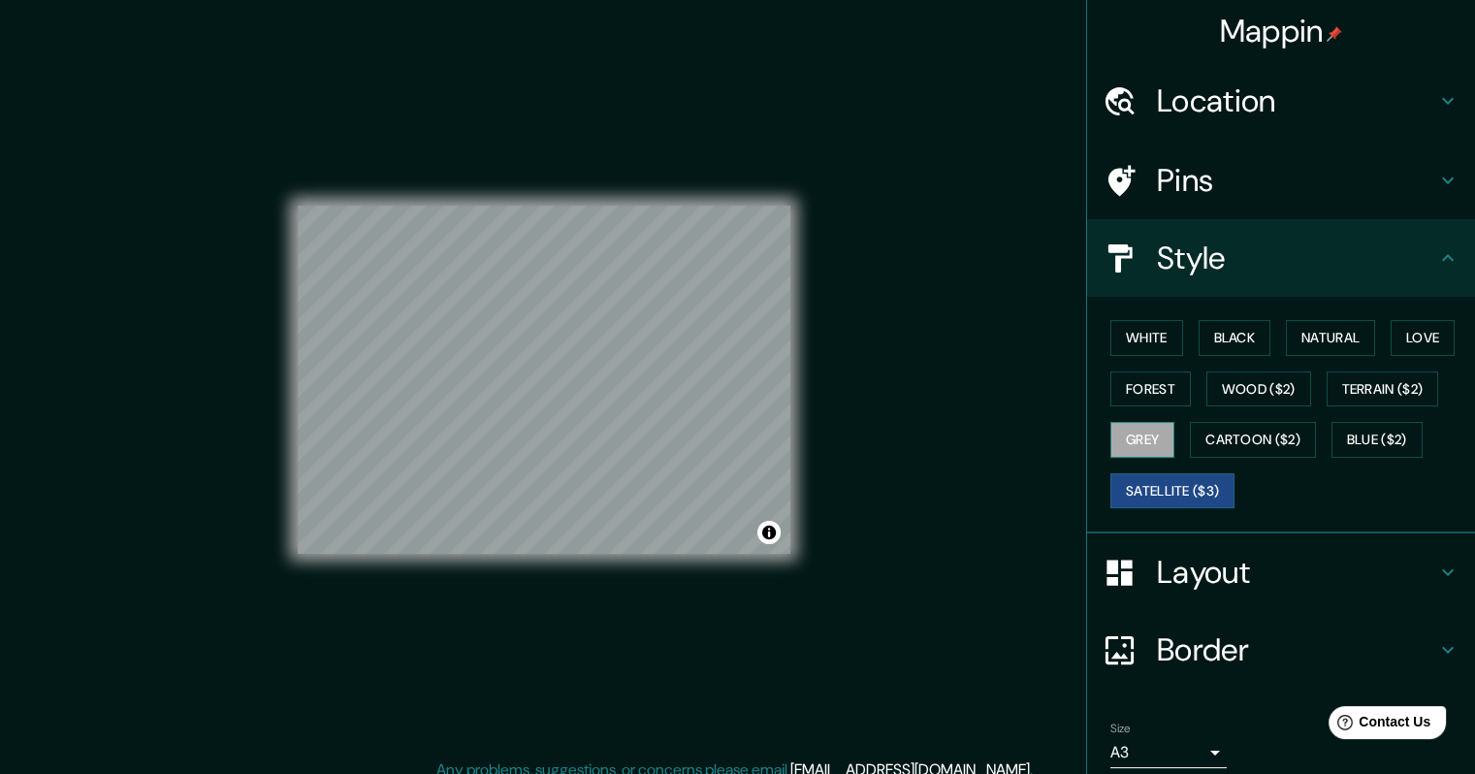
click at [1129, 440] on button "Grey" at bounding box center [1143, 440] width 64 height 36
click at [1225, 382] on button "Wood ($2)" at bounding box center [1259, 390] width 105 height 36
click at [1206, 477] on button "Satellite ($3)" at bounding box center [1173, 491] width 124 height 36
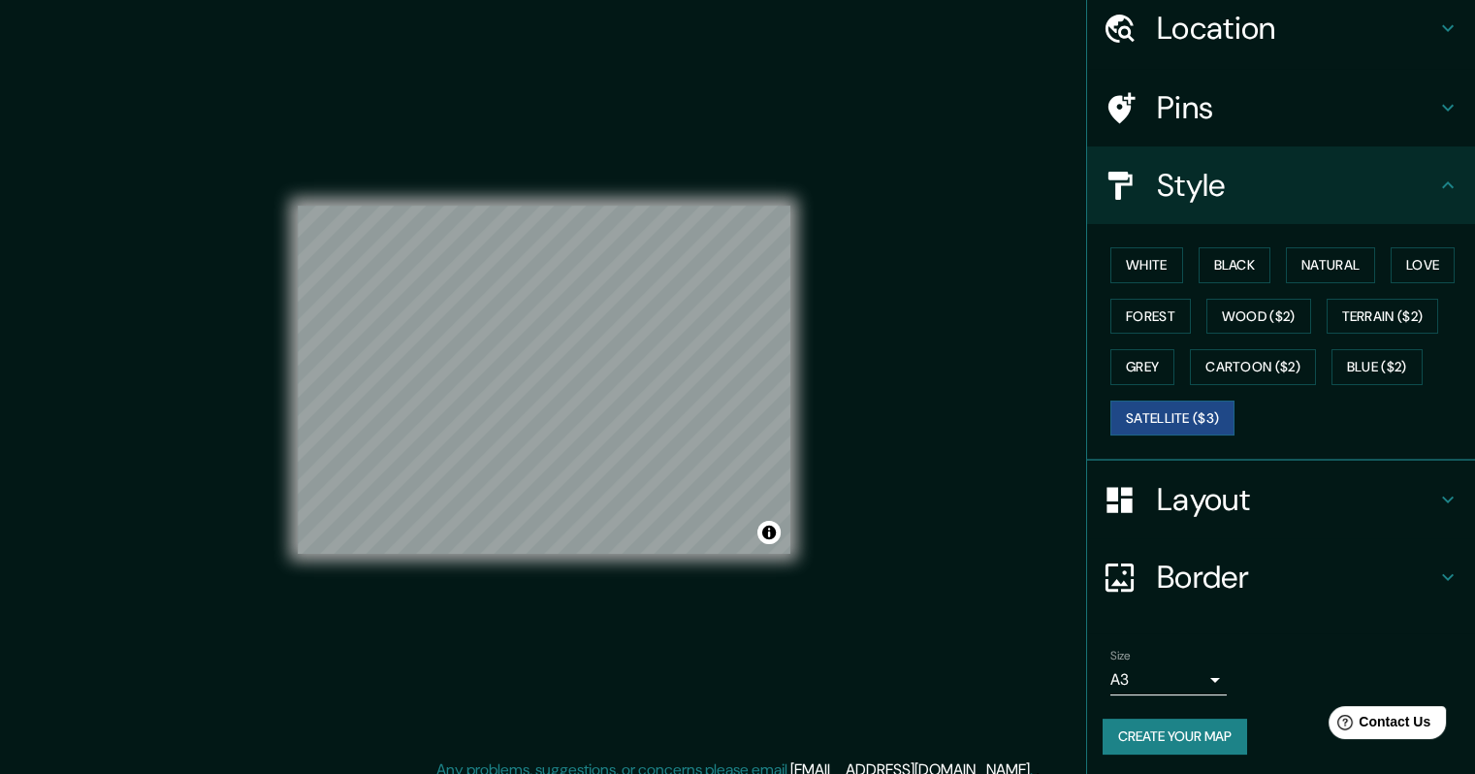
click at [879, 404] on div "Mappin Location Hermosillo, Sonora, México Hermosillo Sonora, México Hermosilla…" at bounding box center [737, 395] width 1475 height 790
